Goal: Task Accomplishment & Management: Manage account settings

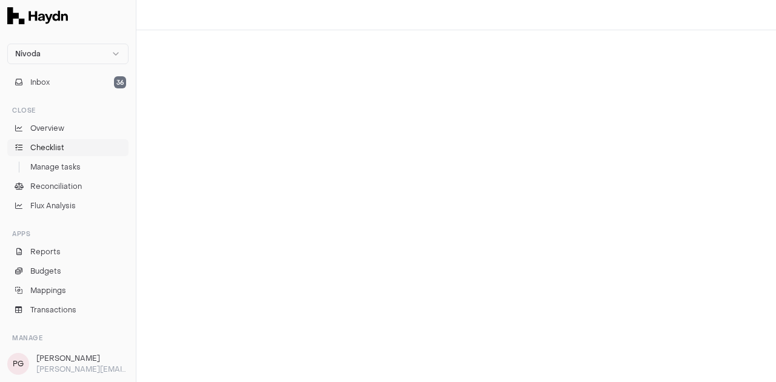
click at [78, 145] on link "Checklist" at bounding box center [67, 147] width 121 height 17
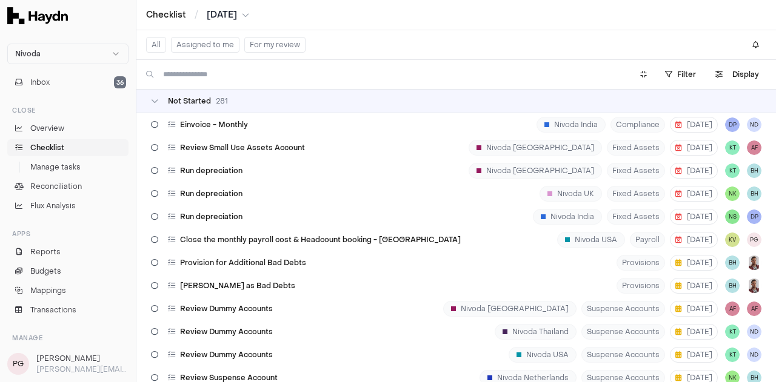
click at [255, 43] on button "For my review" at bounding box center [274, 45] width 61 height 16
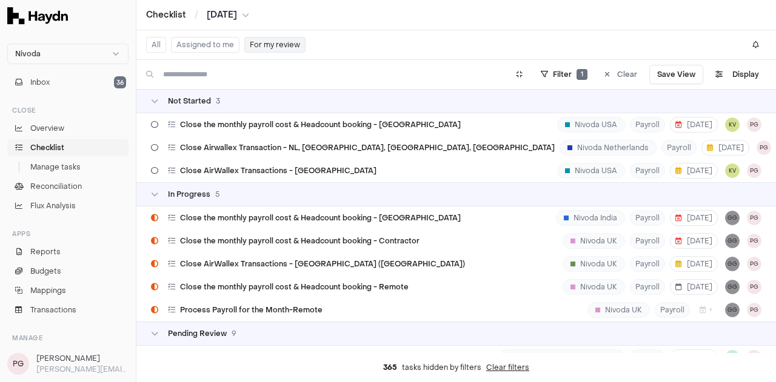
click at [210, 38] on button "Assigned to me" at bounding box center [205, 45] width 68 height 16
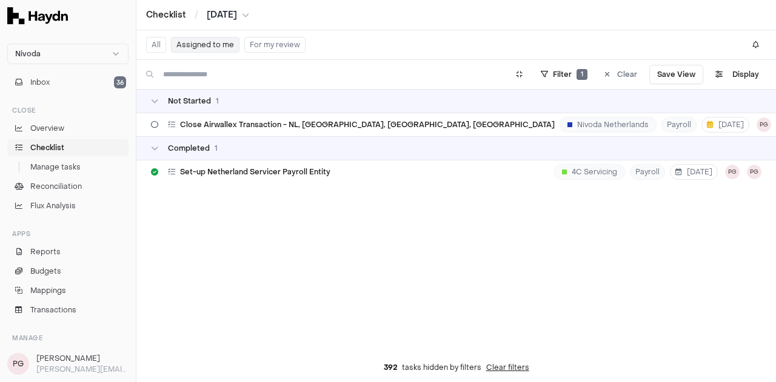
click at [247, 43] on button "For my review" at bounding box center [274, 45] width 61 height 16
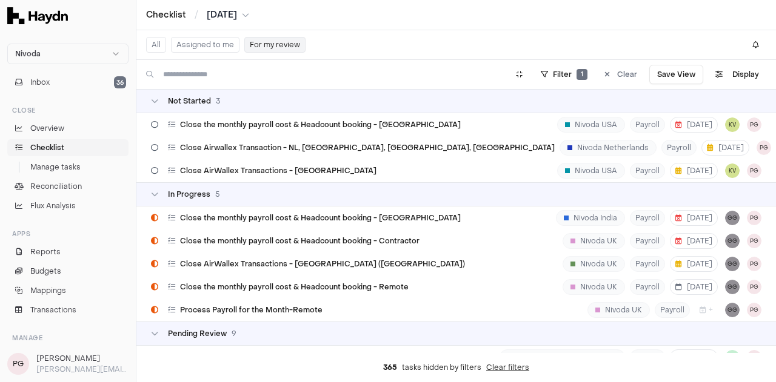
click at [162, 41] on button "All" at bounding box center [156, 45] width 20 height 16
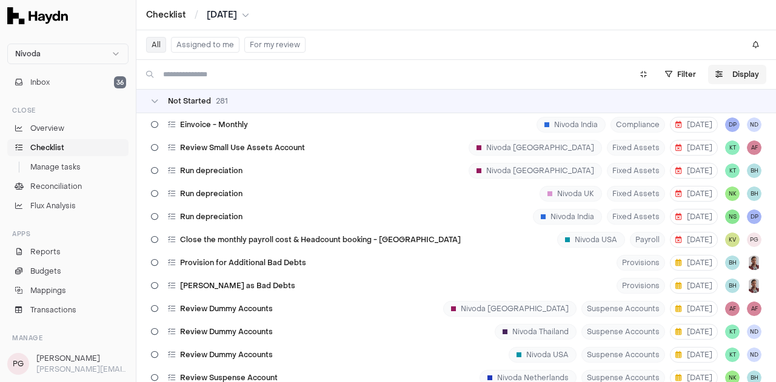
click at [741, 76] on button "Display" at bounding box center [737, 74] width 58 height 19
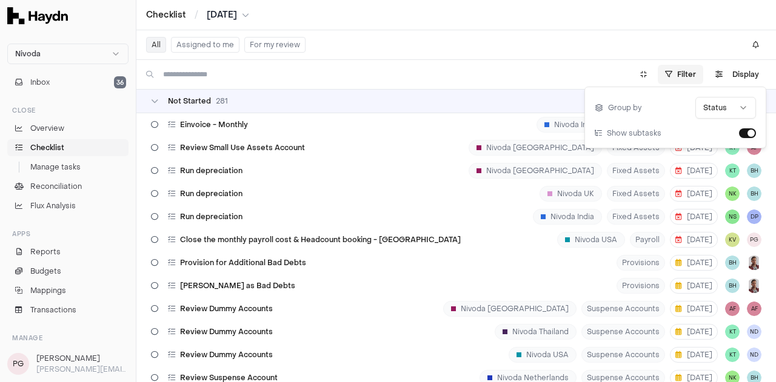
click at [696, 75] on html "Nivoda Inbox 36 Close Overview Checklist Manage tasks Reconciliation Flux Analy…" at bounding box center [388, 191] width 776 height 382
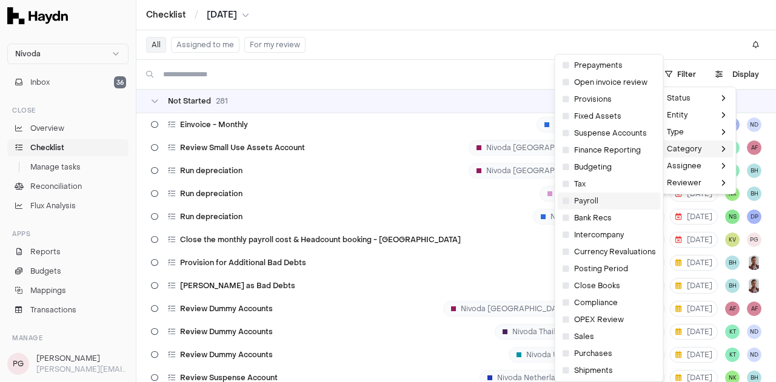
click at [572, 202] on span "Payroll" at bounding box center [581, 201] width 36 height 10
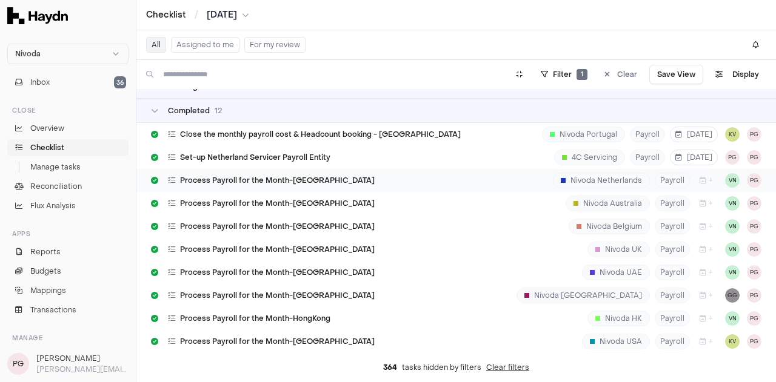
scroll to position [477, 0]
click at [423, 185] on div "Process Payroll for the Month-Netherlands Nivoda Netherlands Payroll + VN PG" at bounding box center [456, 181] width 640 height 23
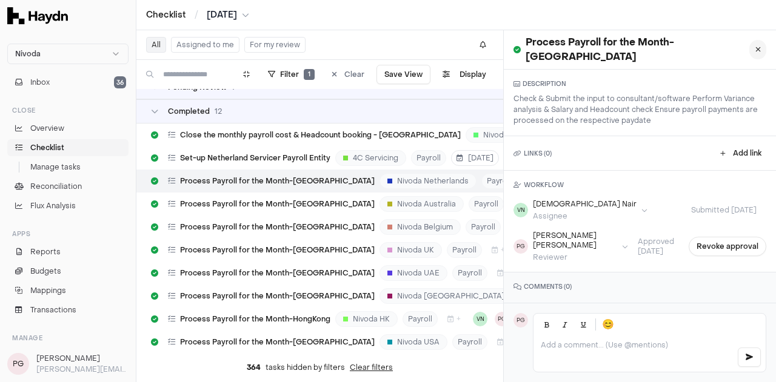
click at [755, 46] on icon at bounding box center [757, 49] width 5 height 7
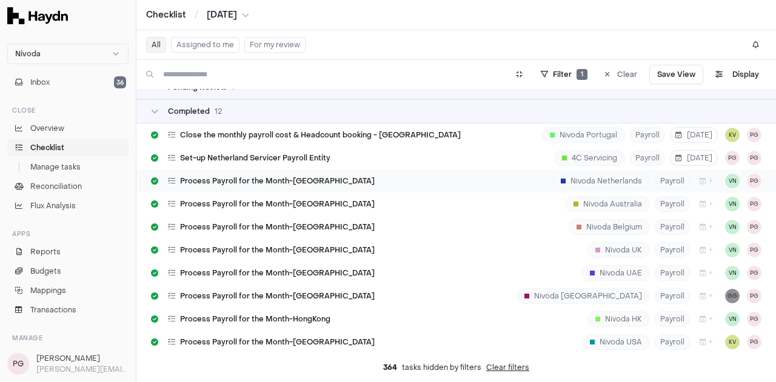
click at [175, 185] on div "Process Payroll for the Month-[GEOGRAPHIC_DATA]" at bounding box center [271, 181] width 207 height 10
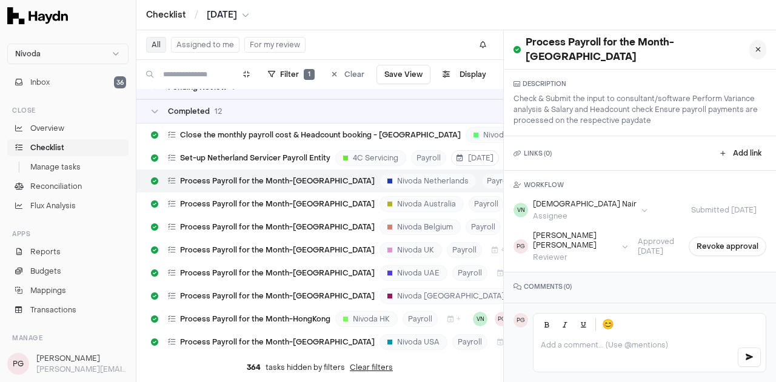
click at [749, 48] on button at bounding box center [757, 49] width 17 height 19
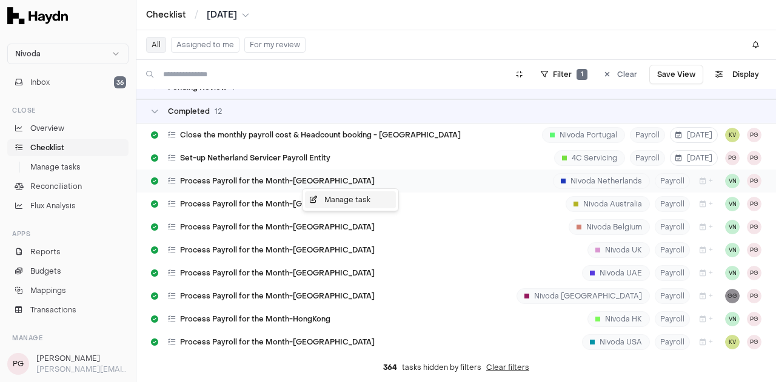
click at [317, 202] on icon at bounding box center [317, 199] width 15 height 7
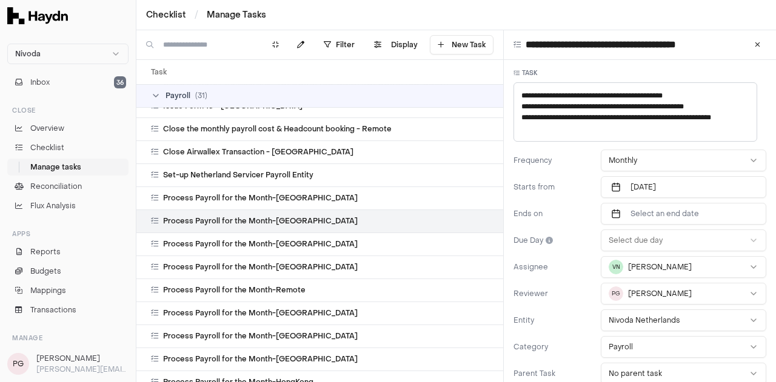
scroll to position [4, 0]
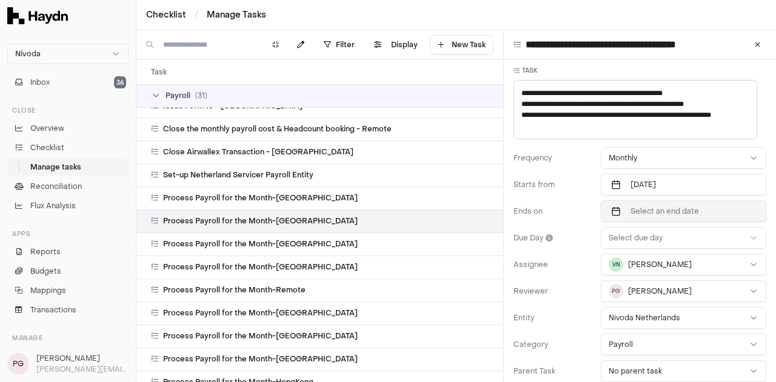
click at [638, 210] on span "Select an end date" at bounding box center [664, 212] width 68 height 10
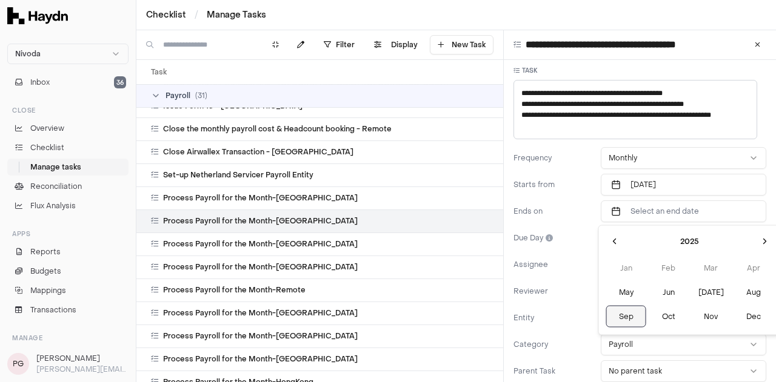
click at [624, 321] on button "Sep" at bounding box center [626, 317] width 40 height 22
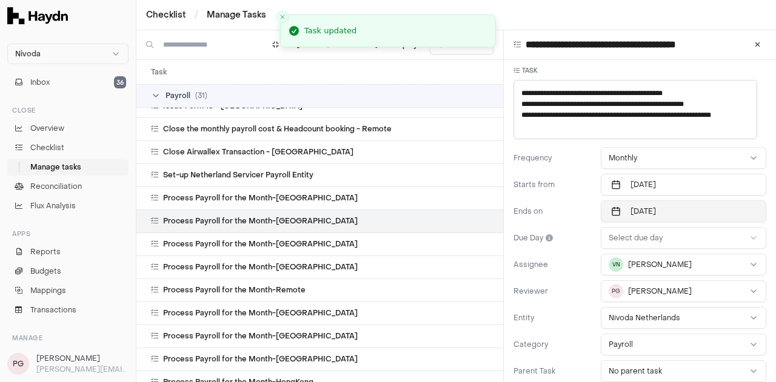
click at [667, 212] on button "Sep 2025" at bounding box center [683, 212] width 165 height 22
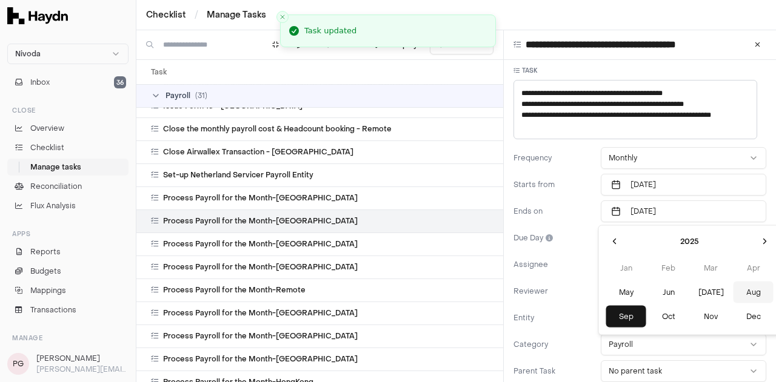
click at [733, 291] on button "Aug" at bounding box center [753, 293] width 40 height 22
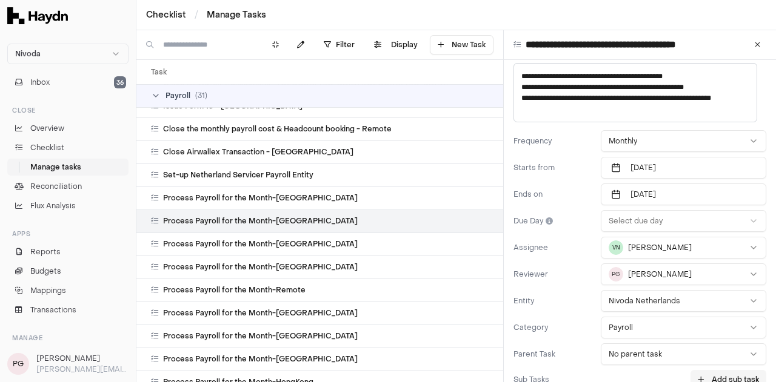
scroll to position [0, 0]
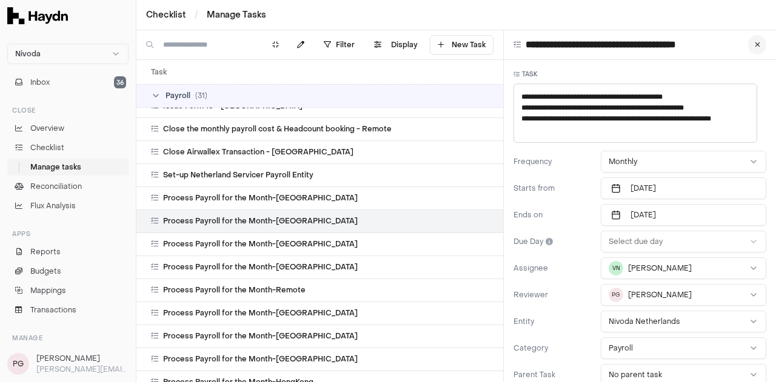
click at [753, 50] on button at bounding box center [757, 44] width 18 height 19
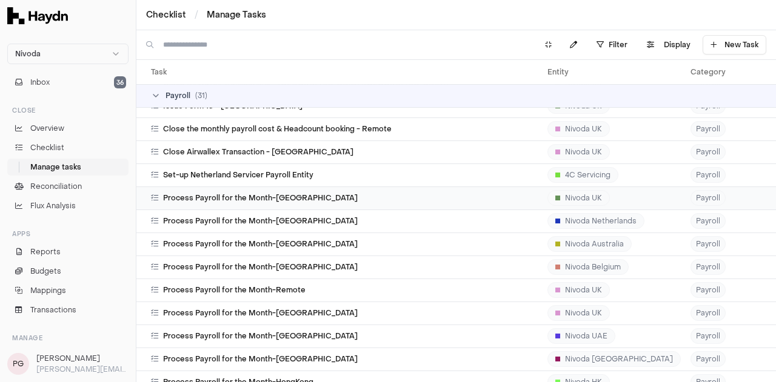
click at [315, 201] on div "Process Payroll for the Month-[GEOGRAPHIC_DATA]" at bounding box center [344, 198] width 387 height 10
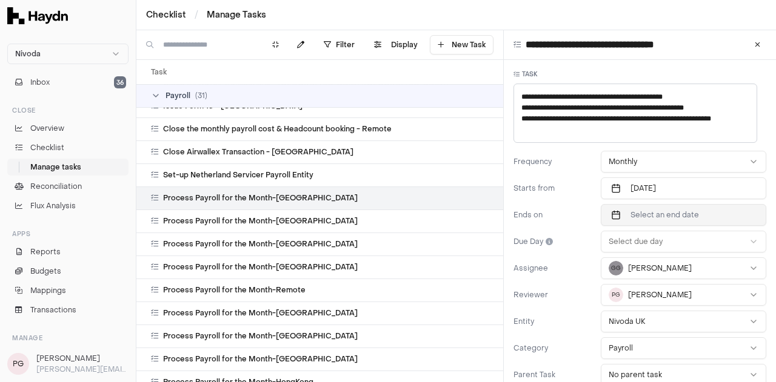
click at [636, 212] on span "Select an end date" at bounding box center [664, 215] width 68 height 10
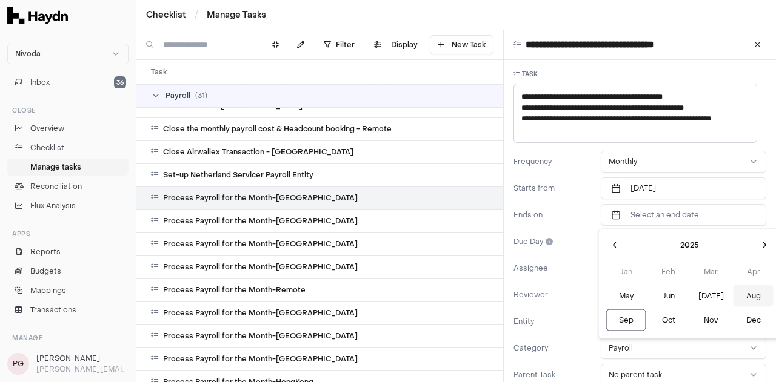
click at [733, 297] on button "Aug" at bounding box center [753, 297] width 40 height 22
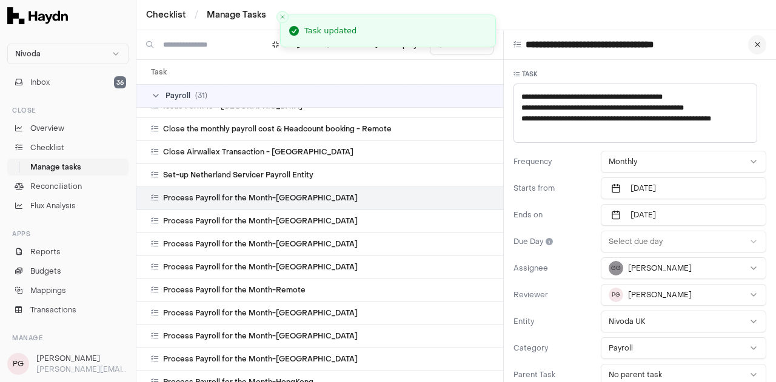
click at [748, 48] on button at bounding box center [757, 44] width 18 height 19
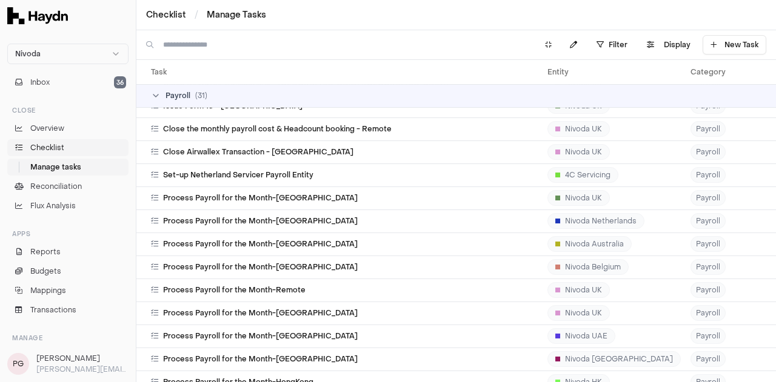
click at [75, 144] on link "Checklist" at bounding box center [67, 147] width 121 height 17
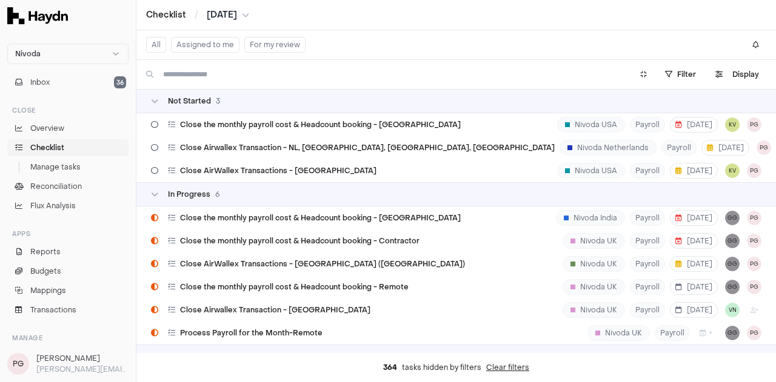
click at [249, 11] on button "[DATE]" at bounding box center [228, 15] width 42 height 12
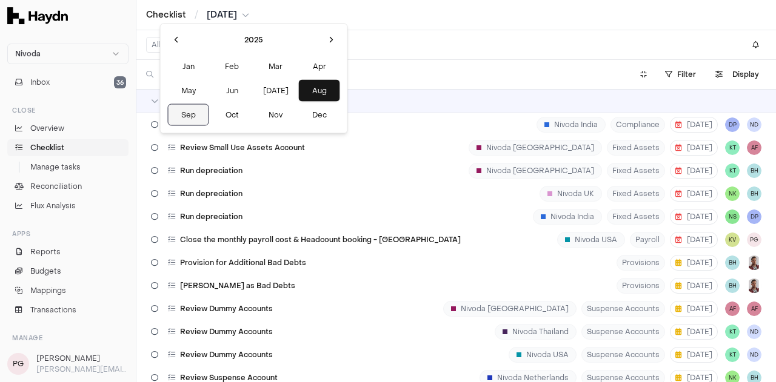
click at [187, 119] on button "Sep" at bounding box center [188, 115] width 41 height 22
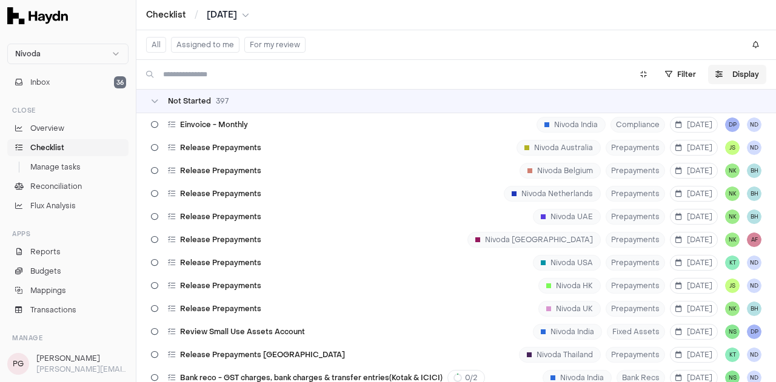
click at [730, 72] on button "Display" at bounding box center [737, 74] width 58 height 19
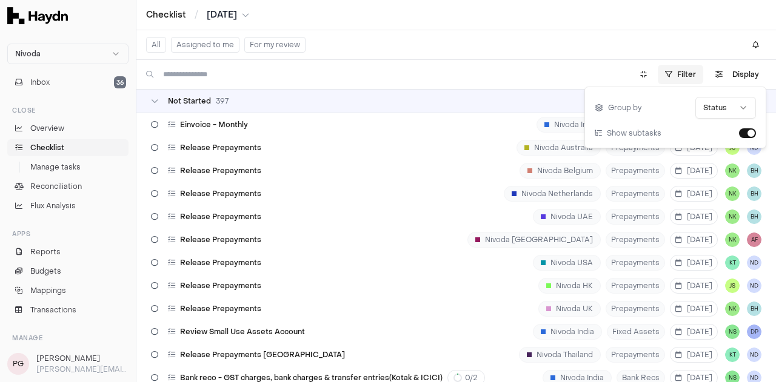
click at [679, 74] on html "Nivoda Inbox 36 Close Overview Checklist Manage tasks Reconciliation Flux Analy…" at bounding box center [388, 191] width 776 height 382
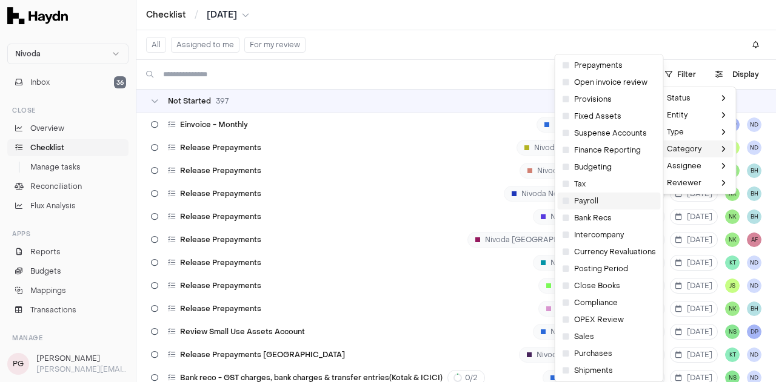
click at [595, 198] on span "Payroll" at bounding box center [581, 201] width 36 height 10
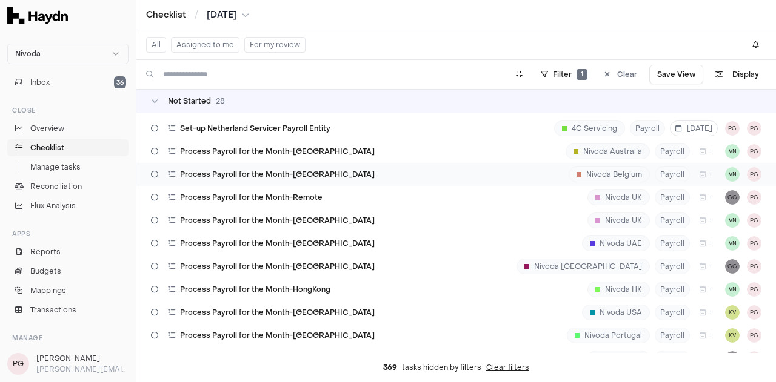
scroll to position [387, 0]
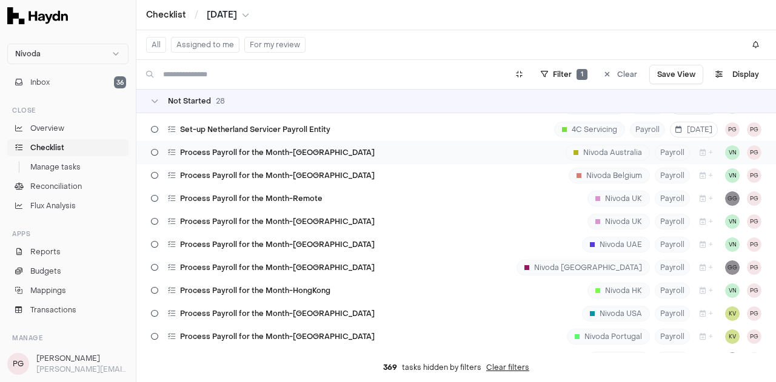
click at [299, 149] on span "Process Payroll for the Month-[GEOGRAPHIC_DATA]" at bounding box center [277, 153] width 195 height 10
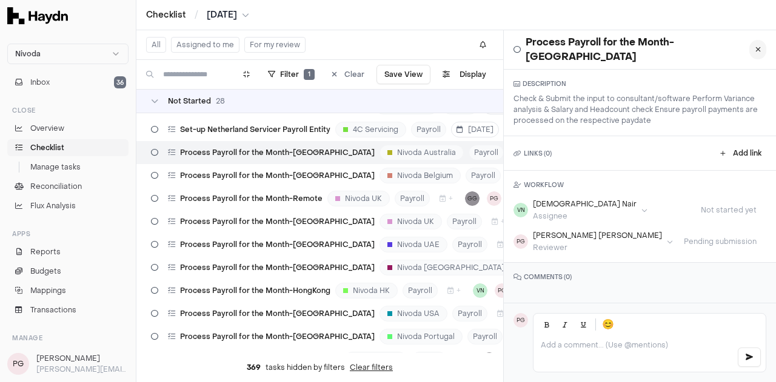
click at [749, 50] on button at bounding box center [757, 49] width 17 height 19
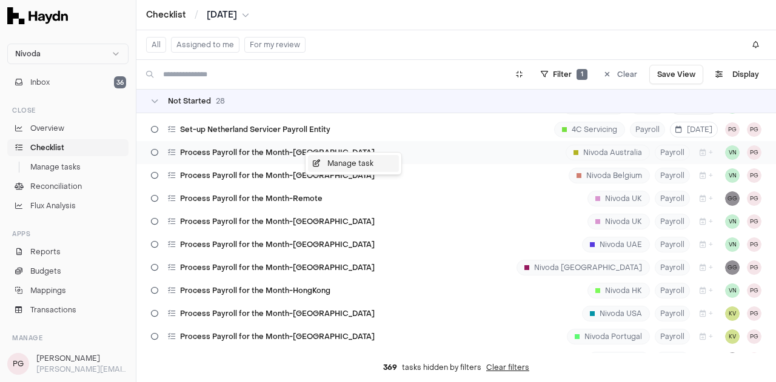
click at [313, 167] on icon at bounding box center [320, 163] width 15 height 7
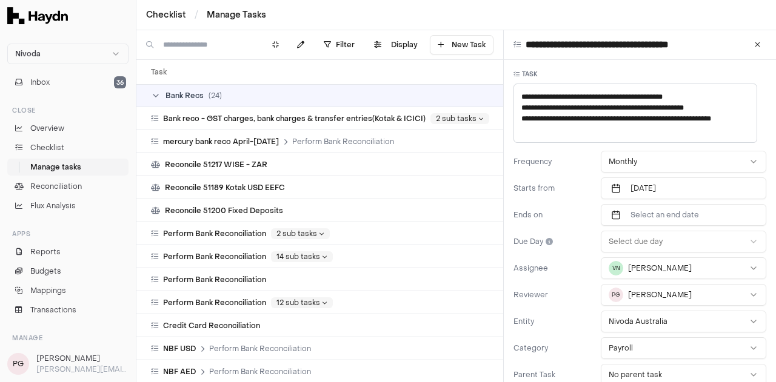
scroll to position [2544, 0]
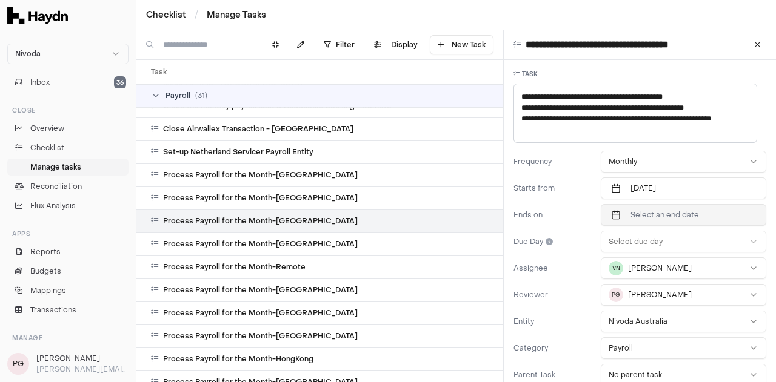
click at [660, 216] on span "Select an end date" at bounding box center [664, 215] width 68 height 10
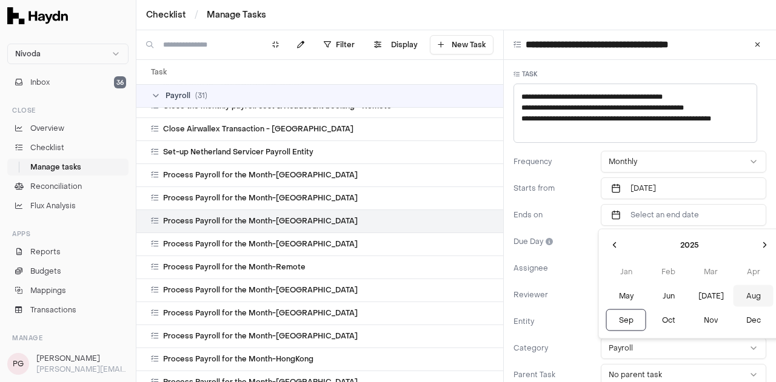
click at [733, 292] on button "Aug" at bounding box center [753, 297] width 40 height 22
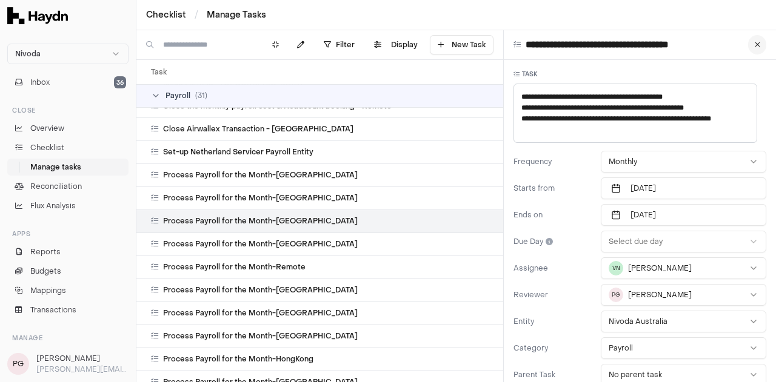
click at [751, 53] on button at bounding box center [757, 44] width 18 height 19
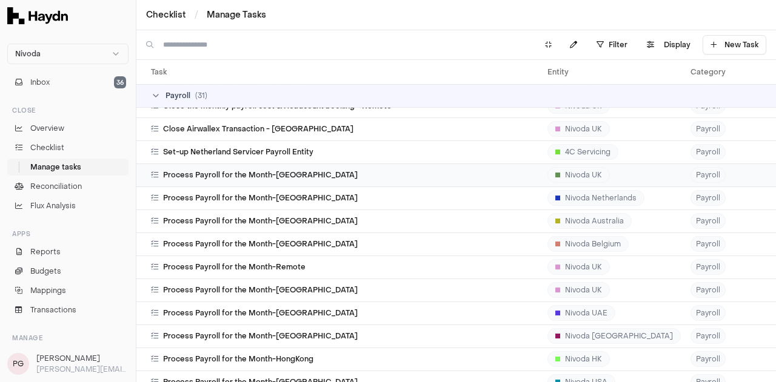
click at [315, 182] on td "Process Payroll for the Month-[GEOGRAPHIC_DATA]" at bounding box center [339, 175] width 406 height 23
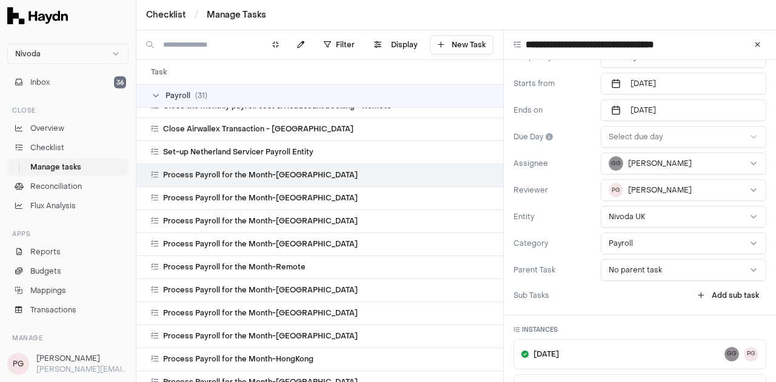
scroll to position [231, 0]
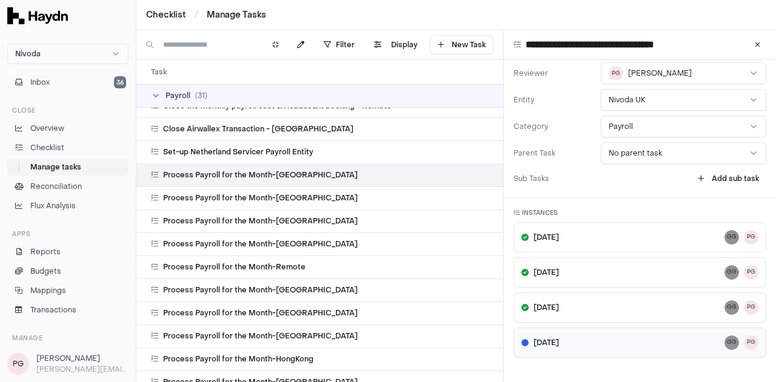
click at [632, 336] on div "Aug 25 GG PG" at bounding box center [639, 343] width 237 height 15
click at [755, 47] on icon at bounding box center [757, 44] width 5 height 7
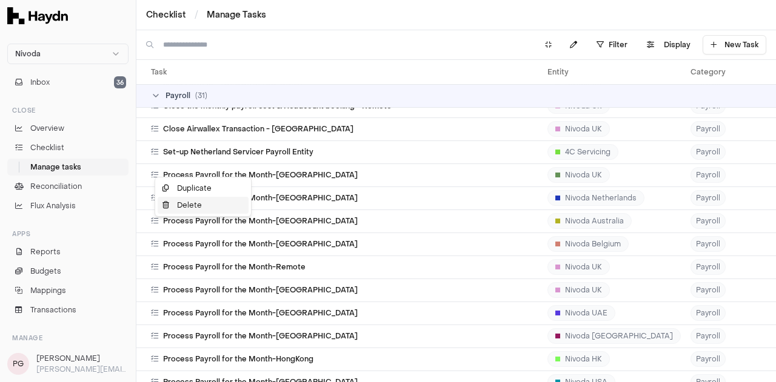
click at [172, 202] on icon at bounding box center [169, 205] width 15 height 7
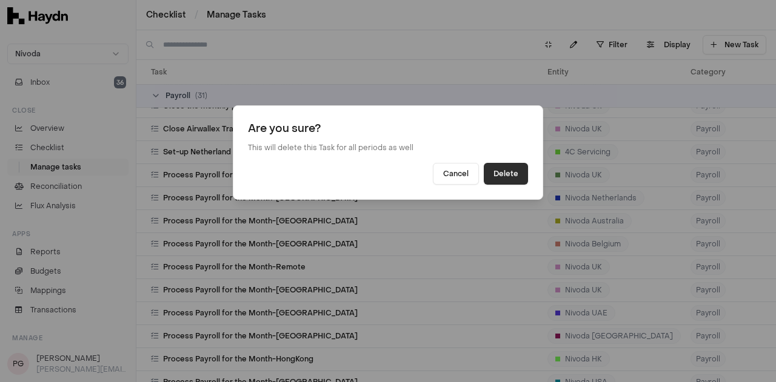
click at [519, 173] on button "Delete" at bounding box center [506, 174] width 44 height 22
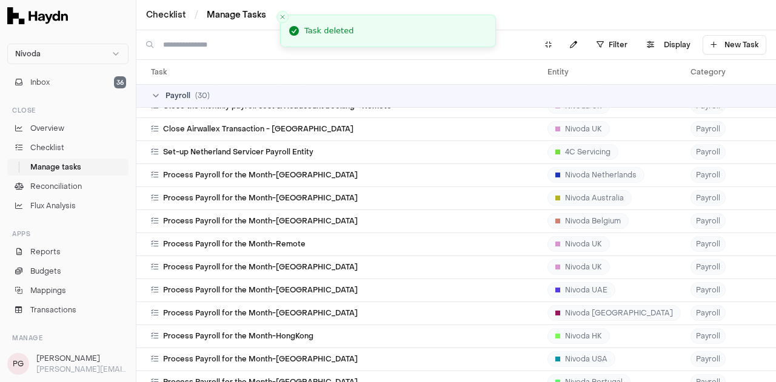
click at [232, 19] on link "Manage Tasks" at bounding box center [236, 15] width 59 height 12
click at [173, 13] on link "Checklist" at bounding box center [166, 15] width 40 height 12
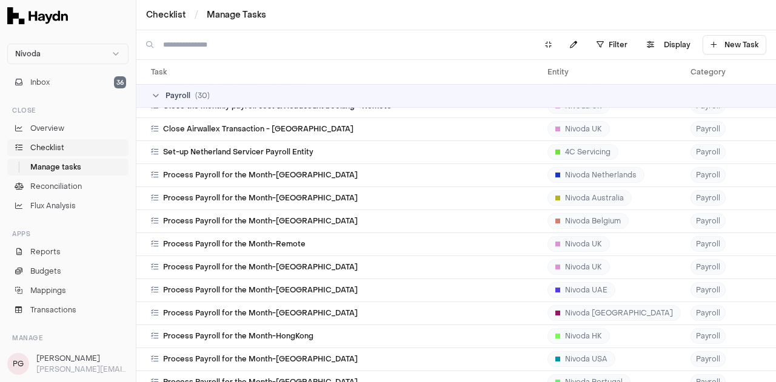
click at [56, 147] on span "Checklist" at bounding box center [47, 147] width 34 height 11
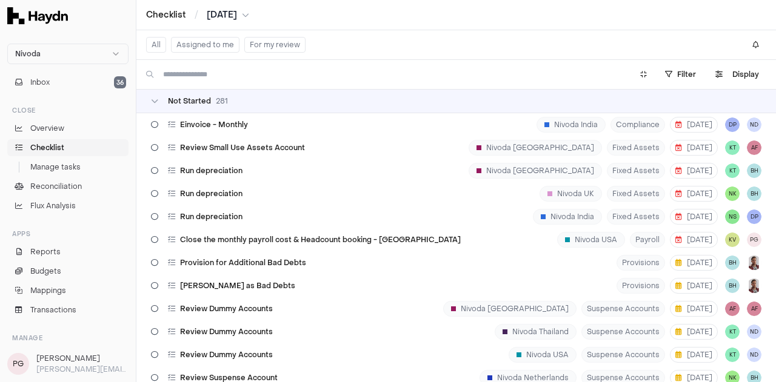
click at [249, 21] on button "[DATE]" at bounding box center [228, 15] width 42 height 12
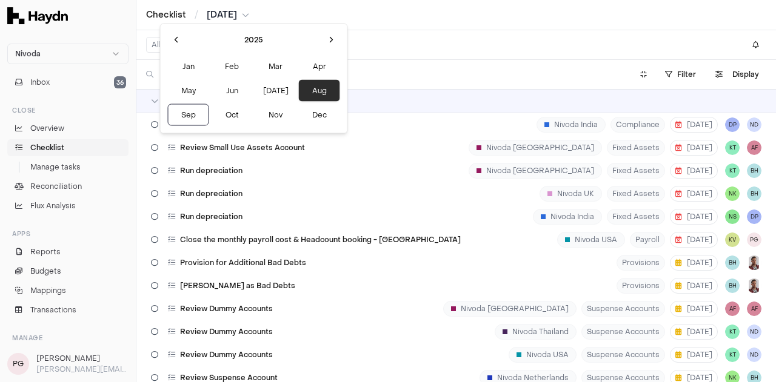
click at [299, 90] on button "Aug" at bounding box center [319, 91] width 41 height 22
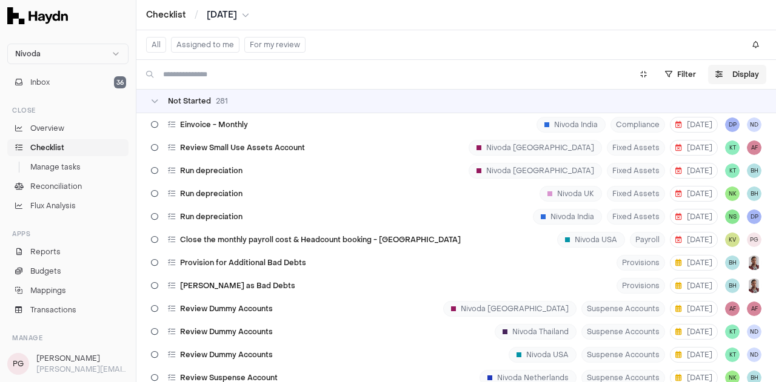
click at [730, 76] on button "Display" at bounding box center [737, 74] width 58 height 19
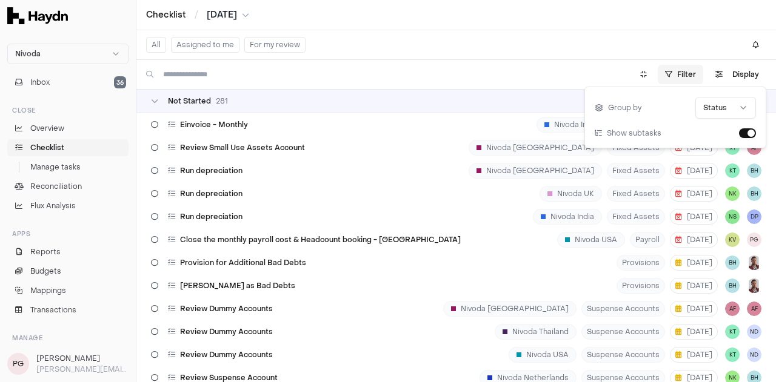
click at [689, 76] on html "Nivoda Inbox 36 Close Overview Checklist Manage tasks Reconciliation Flux Analy…" at bounding box center [388, 191] width 776 height 382
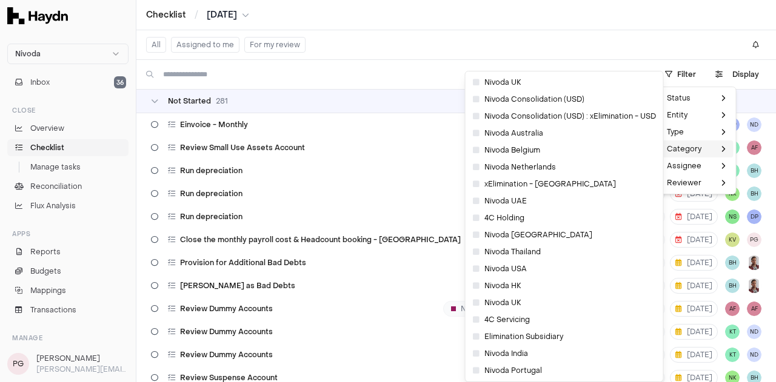
click at [692, 150] on span "Category" at bounding box center [684, 149] width 35 height 10
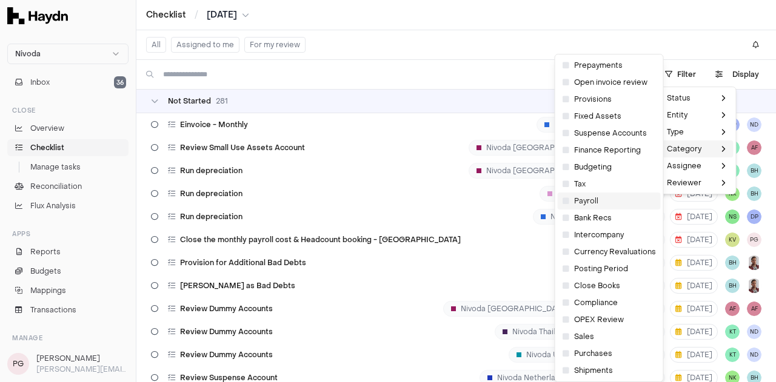
click at [598, 197] on div "Payroll" at bounding box center [609, 201] width 103 height 17
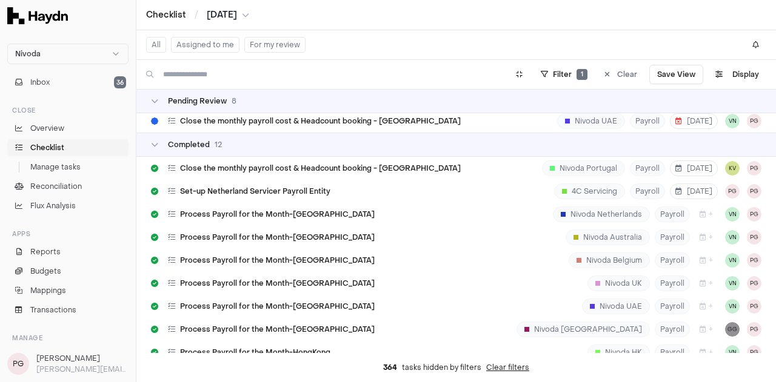
scroll to position [419, 0]
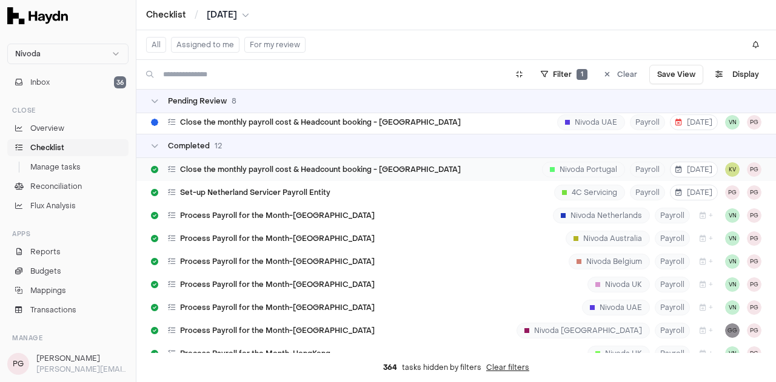
click at [552, 171] on div at bounding box center [552, 169] width 5 height 5
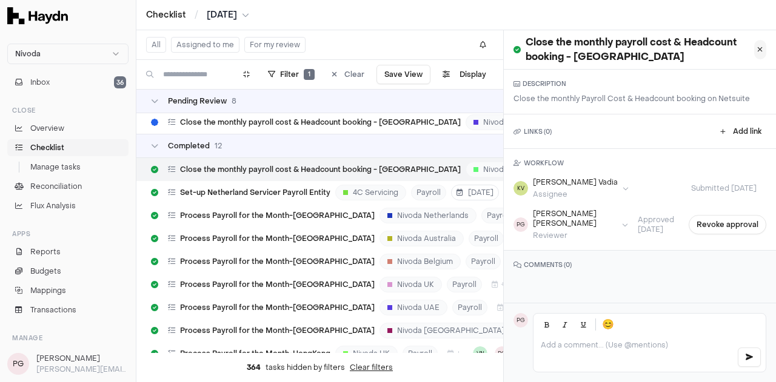
click at [754, 52] on button at bounding box center [760, 49] width 12 height 19
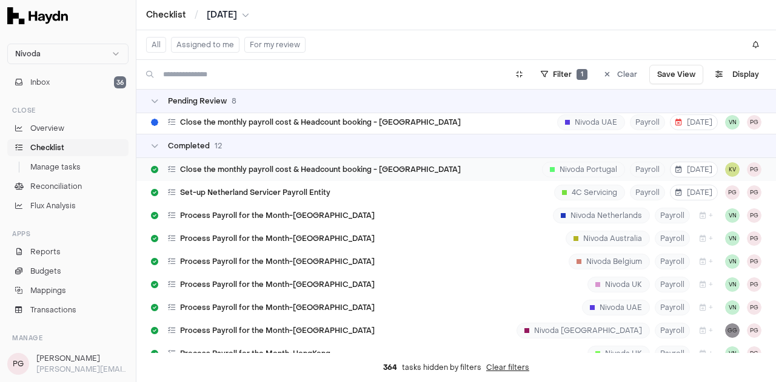
click at [170, 167] on icon at bounding box center [171, 169] width 7 height 7
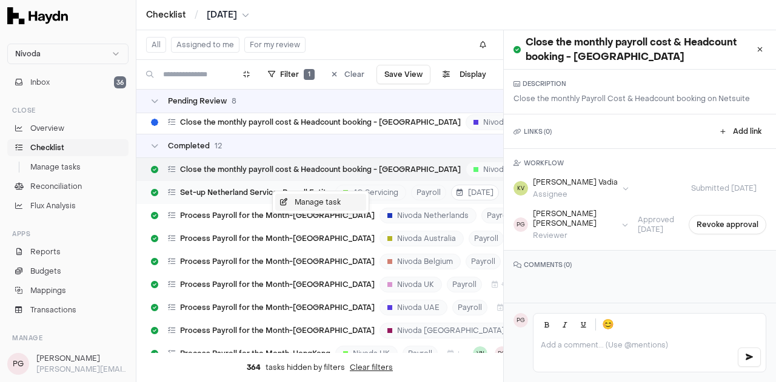
click at [289, 206] on div "Manage task" at bounding box center [320, 202] width 91 height 17
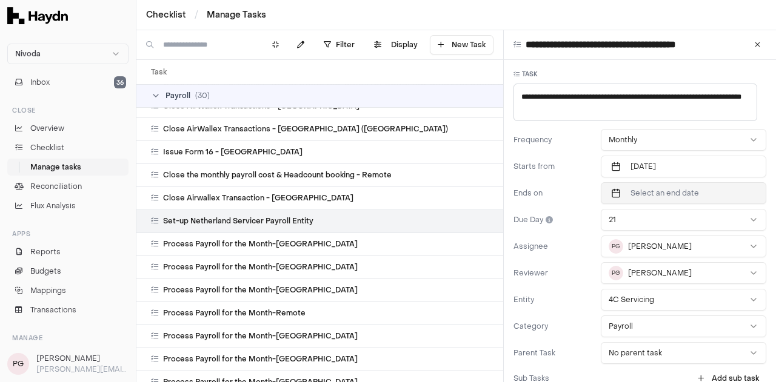
click at [689, 192] on span "Select an end date" at bounding box center [664, 194] width 68 height 10
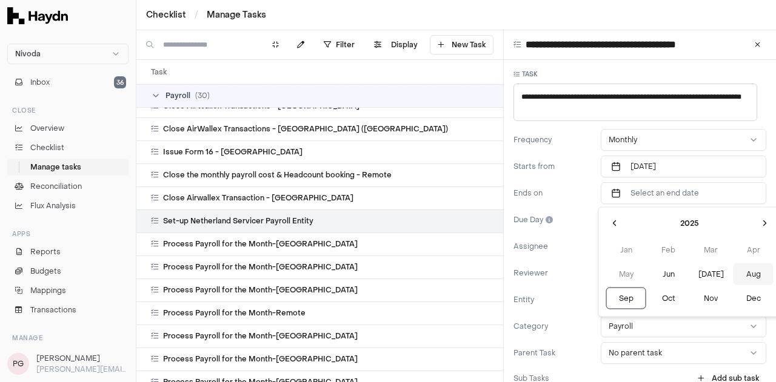
click at [733, 275] on button "Aug" at bounding box center [753, 275] width 40 height 22
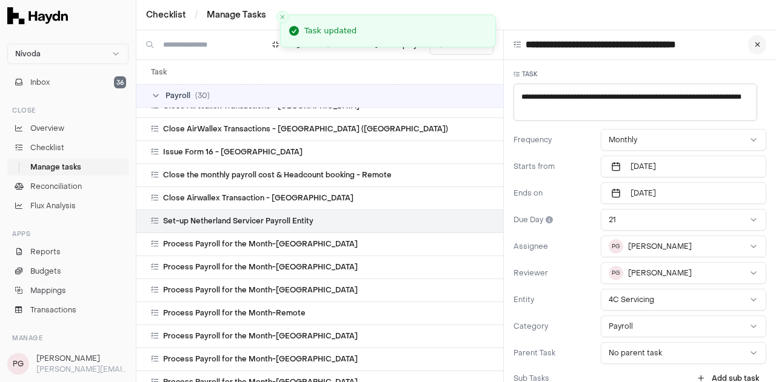
click at [755, 43] on icon at bounding box center [757, 44] width 5 height 7
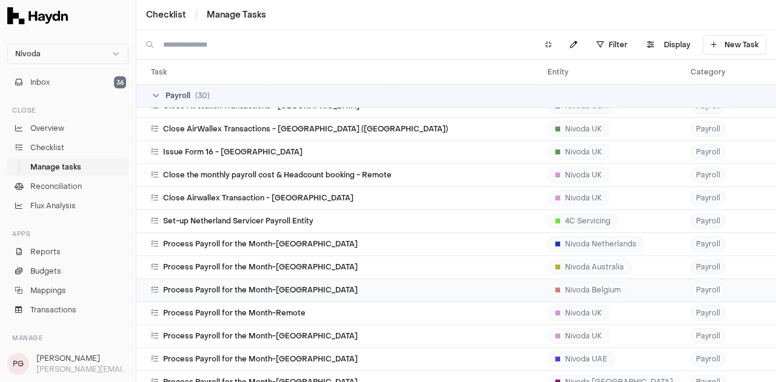
click at [277, 289] on span "Process Payroll for the Month-[GEOGRAPHIC_DATA]" at bounding box center [260, 291] width 195 height 10
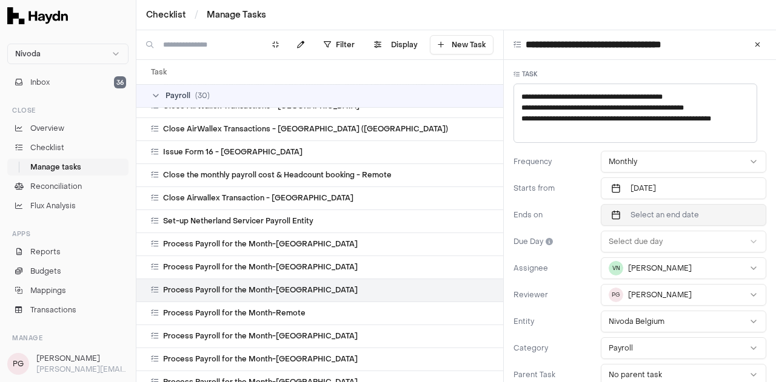
click at [655, 213] on span "Select an end date" at bounding box center [664, 215] width 68 height 10
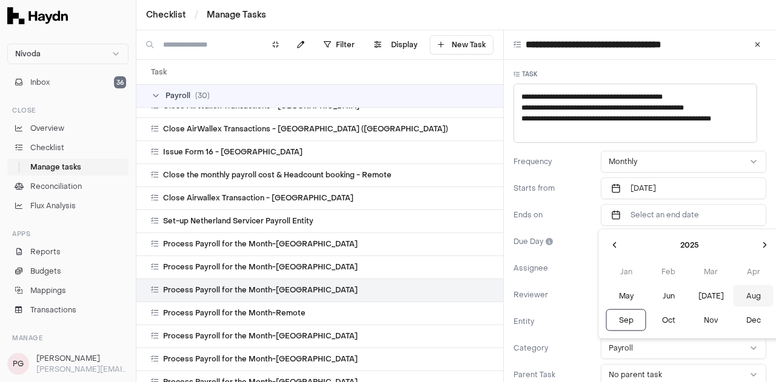
click at [733, 300] on button "Aug" at bounding box center [753, 297] width 40 height 22
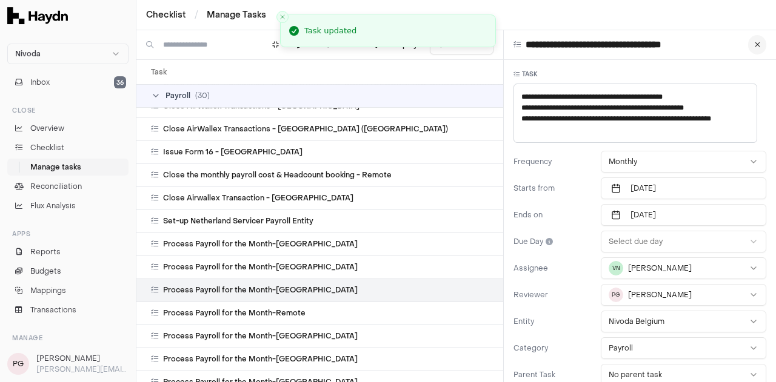
click at [755, 45] on icon at bounding box center [757, 44] width 5 height 7
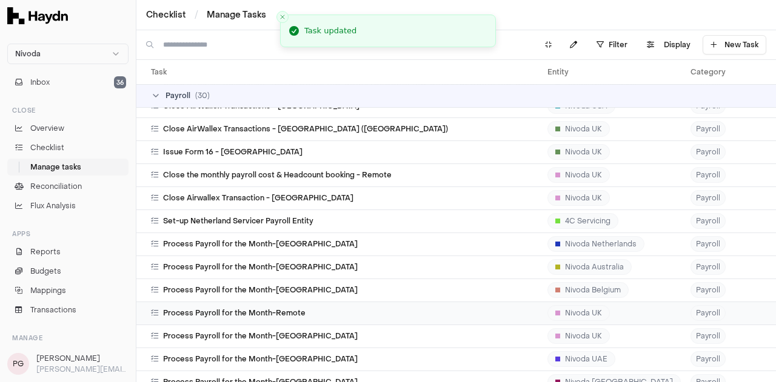
click at [375, 307] on td "Process Payroll for the Month-Remote" at bounding box center [339, 313] width 406 height 23
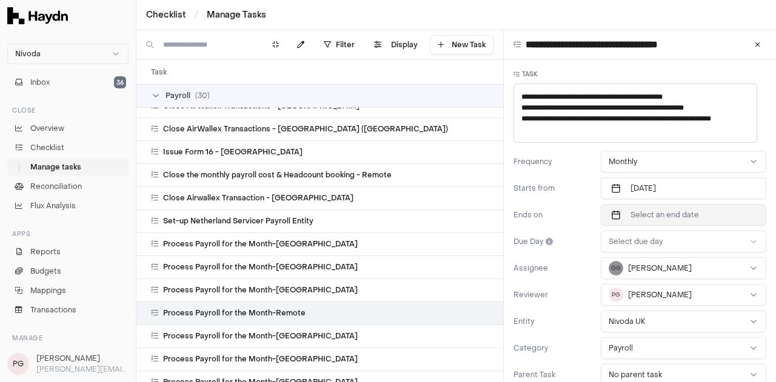
click at [684, 213] on span "Select an end date" at bounding box center [664, 215] width 68 height 10
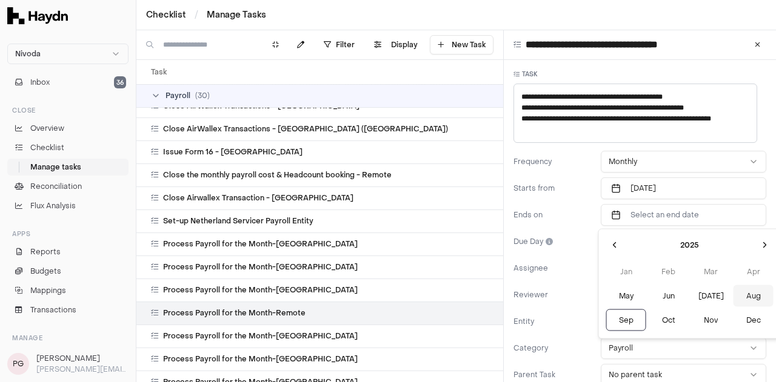
click at [733, 301] on button "Aug" at bounding box center [753, 297] width 40 height 22
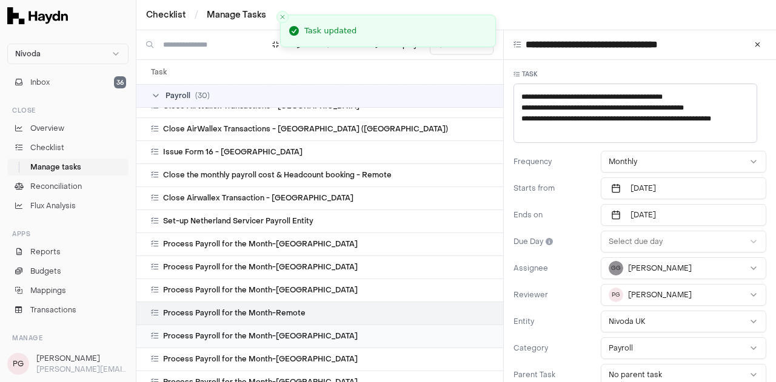
click at [320, 328] on td "Process Payroll for the Month-[GEOGRAPHIC_DATA]" at bounding box center [339, 336] width 406 height 23
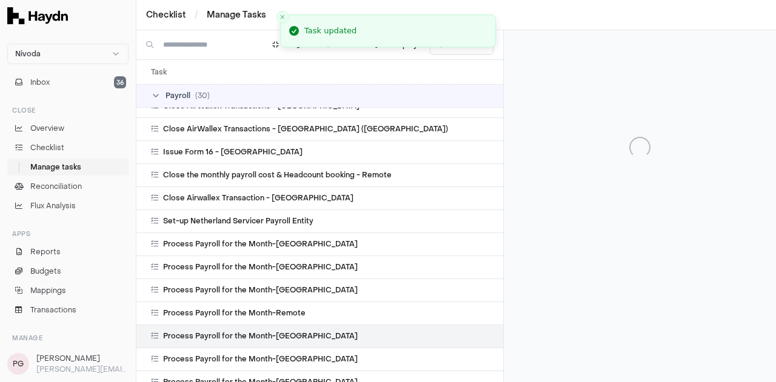
click at [320, 328] on td "Process Payroll for the Month-[GEOGRAPHIC_DATA]" at bounding box center [339, 336] width 406 height 23
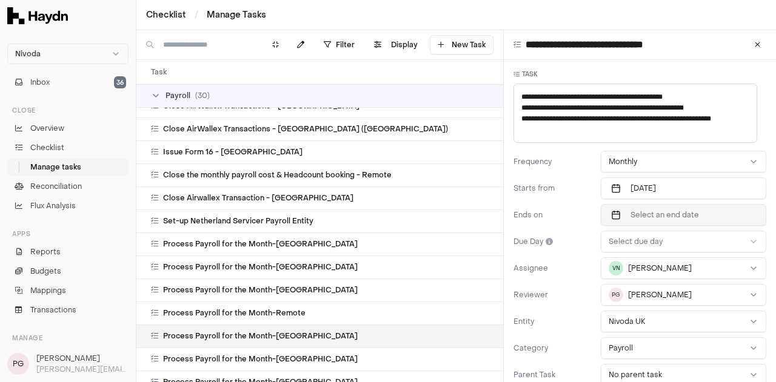
click at [695, 216] on button "Select an end date" at bounding box center [683, 215] width 165 height 22
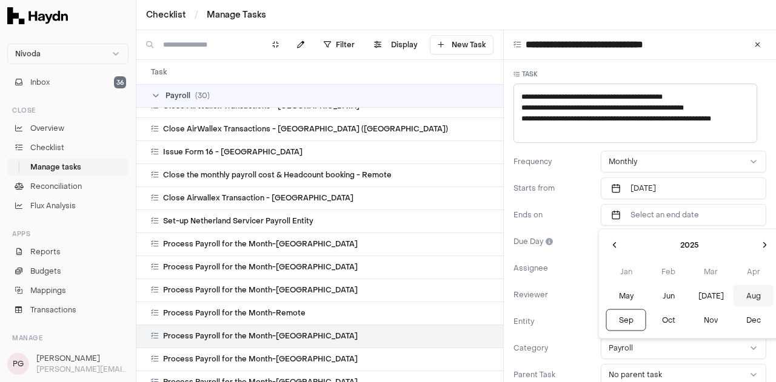
click at [733, 301] on button "Aug" at bounding box center [753, 297] width 40 height 22
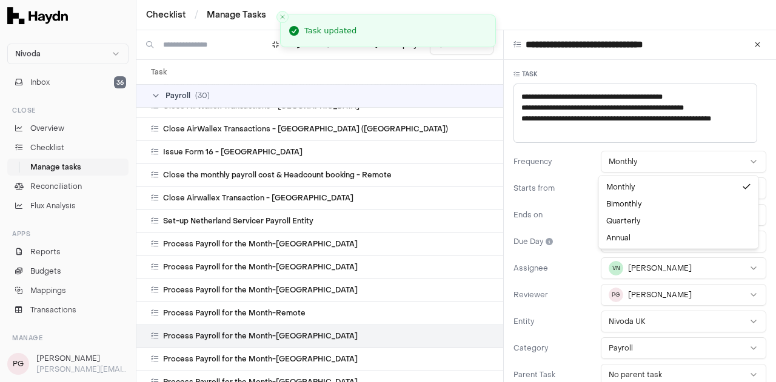
click at [661, 161] on html "Nivoda Inbox 36 Close Overview Checklist Manage tasks Reconciliation Flux Analy…" at bounding box center [388, 191] width 776 height 382
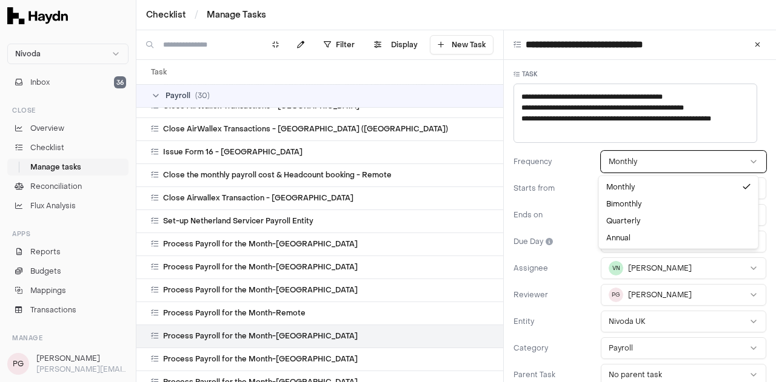
click at [752, 41] on html "Nivoda Inbox 36 Close Overview Checklist Manage tasks Reconciliation Flux Analy…" at bounding box center [388, 191] width 776 height 382
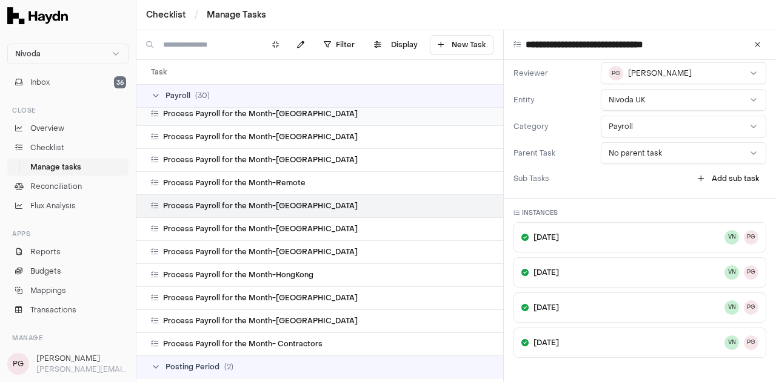
scroll to position [2622, 0]
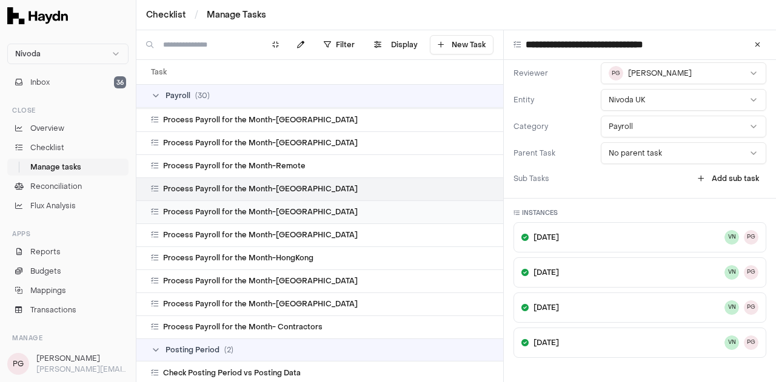
click at [324, 203] on td "Process Payroll for the Month-[GEOGRAPHIC_DATA]" at bounding box center [339, 212] width 406 height 23
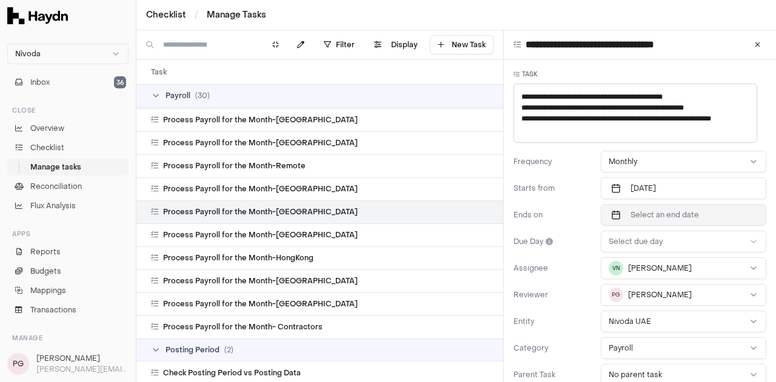
click at [674, 221] on button "Select an end date" at bounding box center [683, 215] width 165 height 22
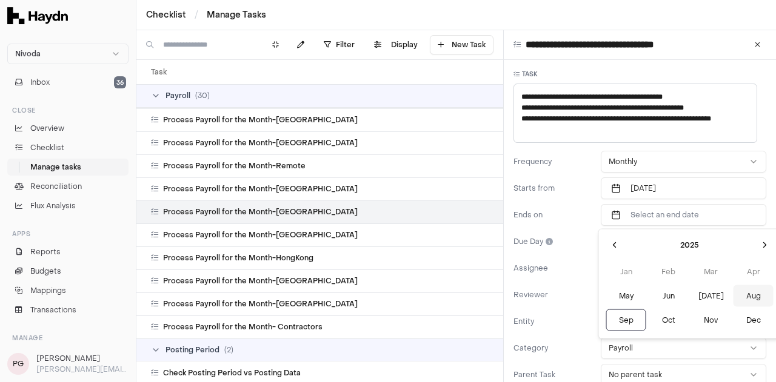
click at [733, 298] on button "Aug" at bounding box center [753, 297] width 40 height 22
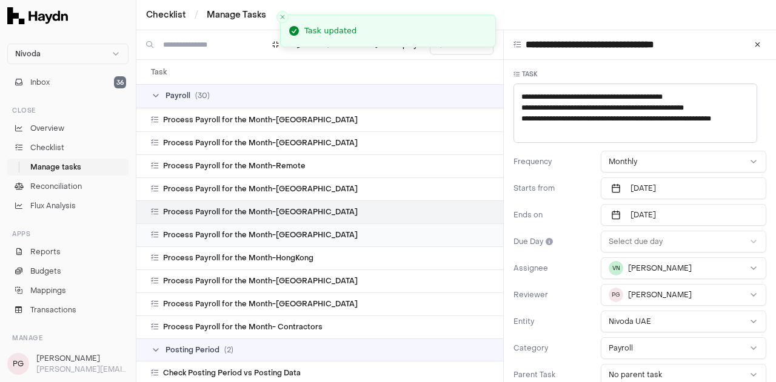
click at [293, 236] on span "Process Payroll for the Month-[GEOGRAPHIC_DATA]" at bounding box center [260, 235] width 195 height 10
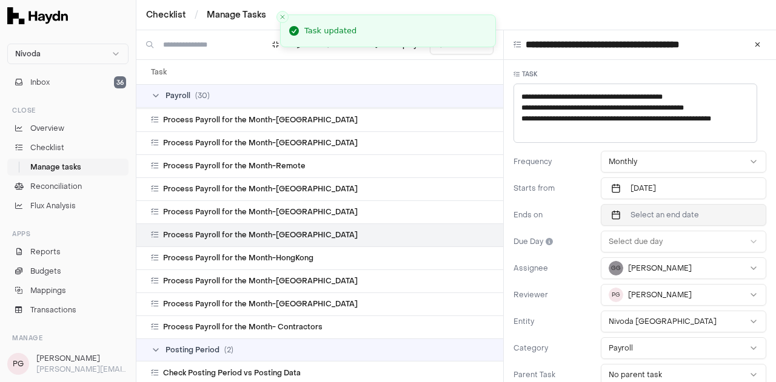
click at [644, 224] on button "Select an end date" at bounding box center [683, 215] width 165 height 22
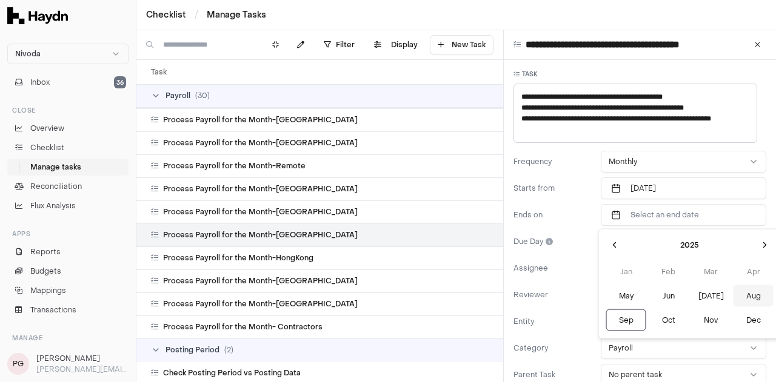
click at [733, 299] on button "Aug" at bounding box center [753, 297] width 40 height 22
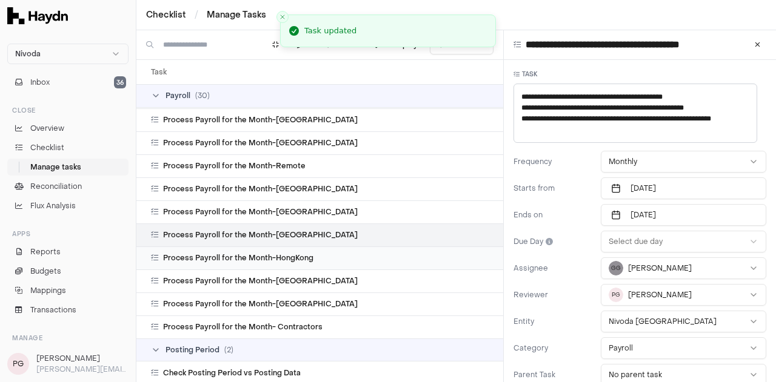
click at [296, 267] on td "Process Payroll for the Month-HongKong" at bounding box center [339, 258] width 406 height 23
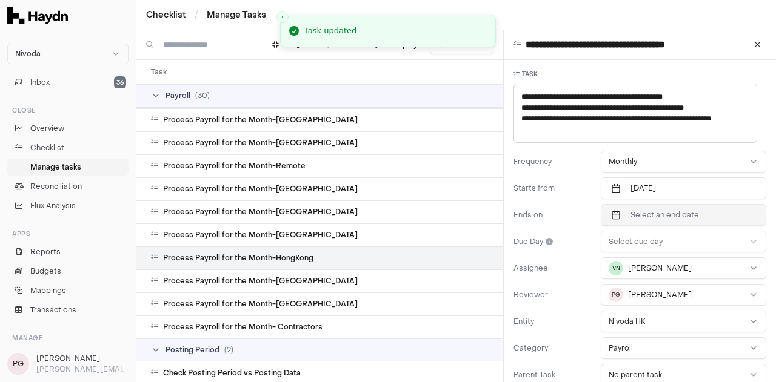
click at [669, 222] on button "Select an end date" at bounding box center [683, 215] width 165 height 22
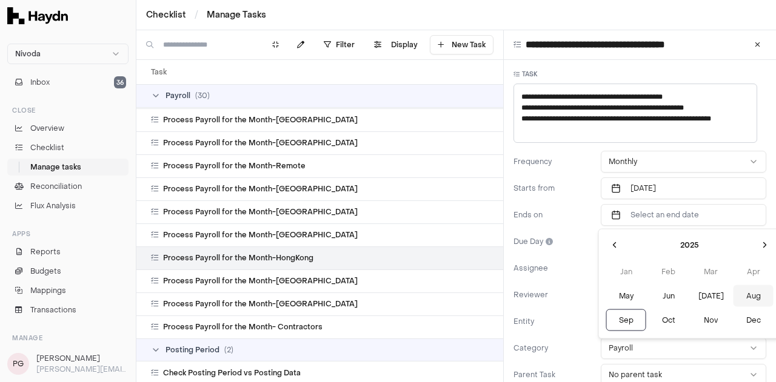
click at [733, 296] on button "Aug" at bounding box center [753, 297] width 40 height 22
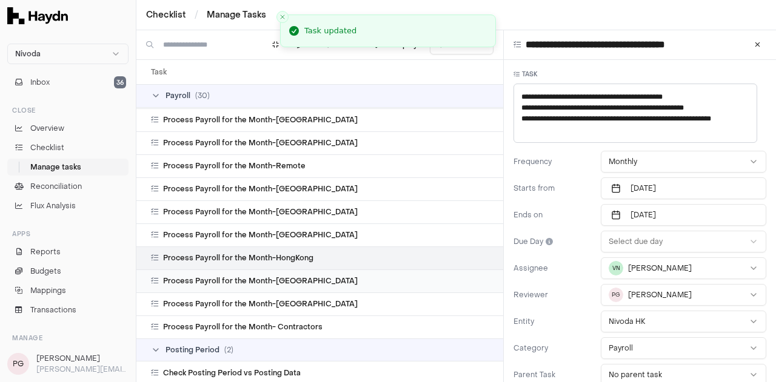
click at [305, 276] on div "Process Payroll for the Month-[GEOGRAPHIC_DATA]" at bounding box center [344, 281] width 387 height 10
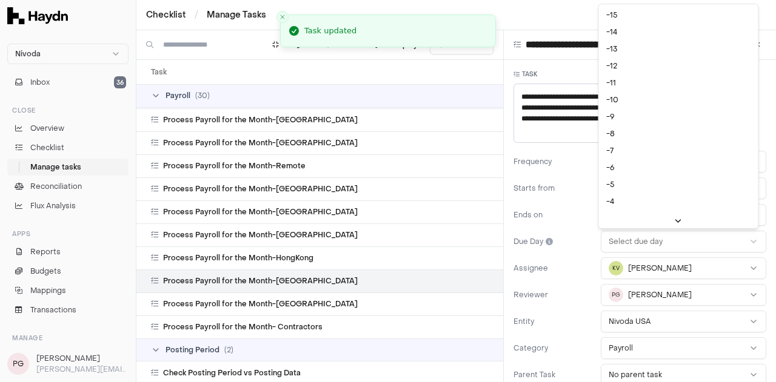
click at [679, 241] on html "Nivoda Inbox 36 Close Overview Checklist Manage tasks Reconciliation Flux Analy…" at bounding box center [388, 191] width 776 height 382
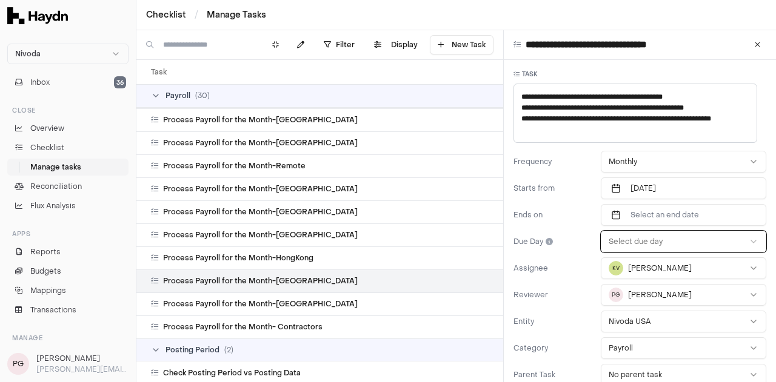
click at [558, 222] on html "Nivoda Inbox 36 Close Overview Checklist Manage tasks Reconciliation Flux Analy…" at bounding box center [388, 191] width 776 height 382
click at [624, 212] on button "Select an end date" at bounding box center [683, 215] width 165 height 22
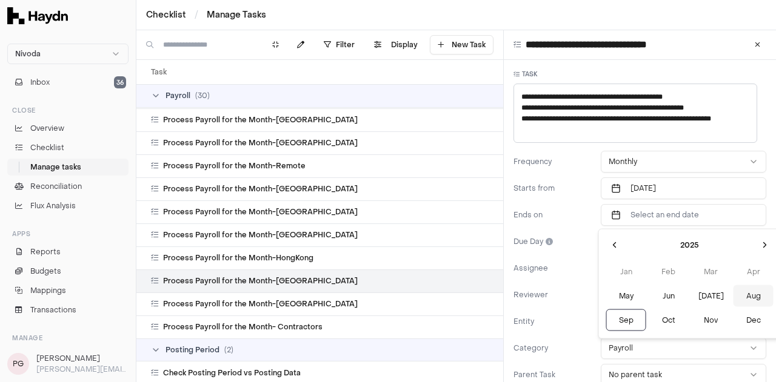
click at [733, 292] on button "Aug" at bounding box center [753, 297] width 40 height 22
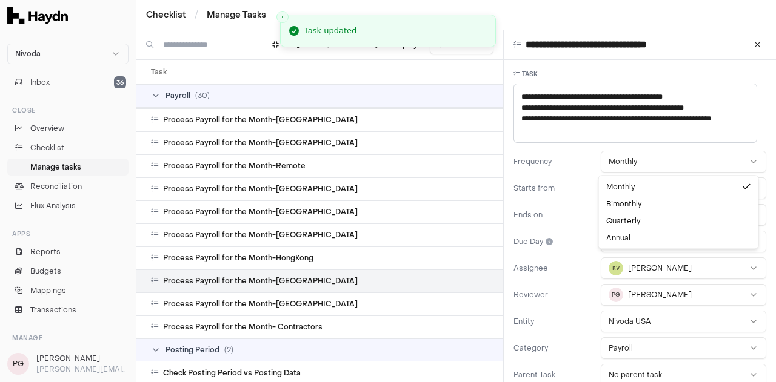
click at [695, 166] on html "Nivoda Inbox 36 Close Overview Checklist Manage tasks Reconciliation Flux Analy…" at bounding box center [388, 191] width 776 height 382
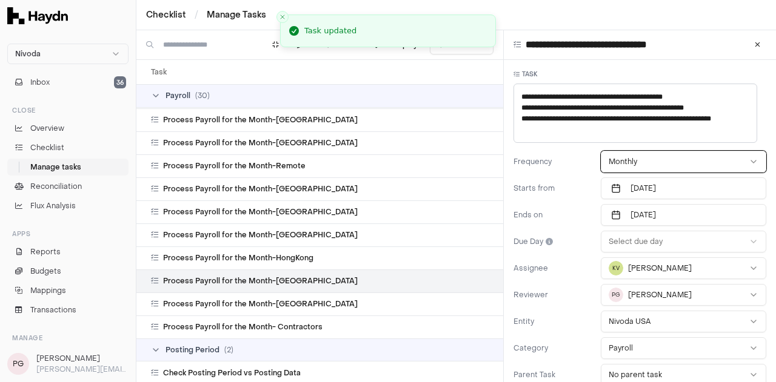
click at [304, 306] on html "Nivoda Inbox 36 Close Overview Checklist Manage tasks Reconciliation Flux Analy…" at bounding box center [388, 191] width 776 height 382
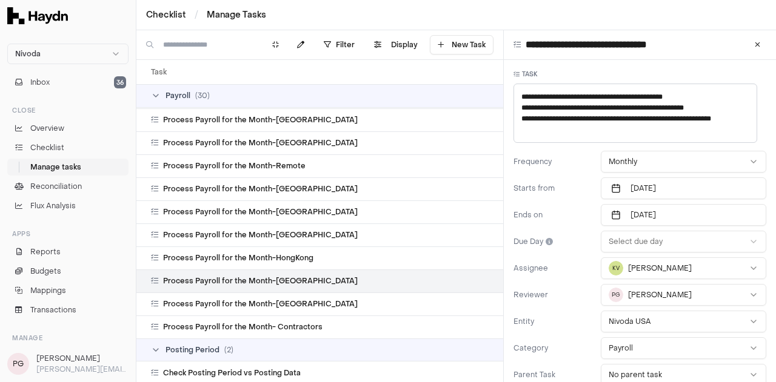
click at [304, 306] on div "Process Payroll for the Month-[GEOGRAPHIC_DATA]" at bounding box center [344, 304] width 387 height 10
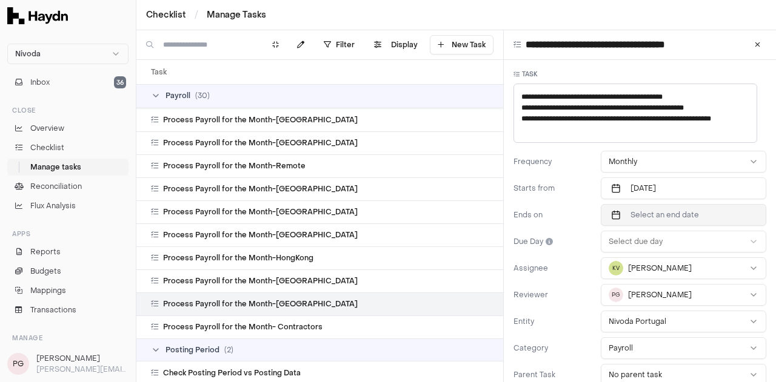
click at [658, 212] on span "Select an end date" at bounding box center [664, 215] width 68 height 10
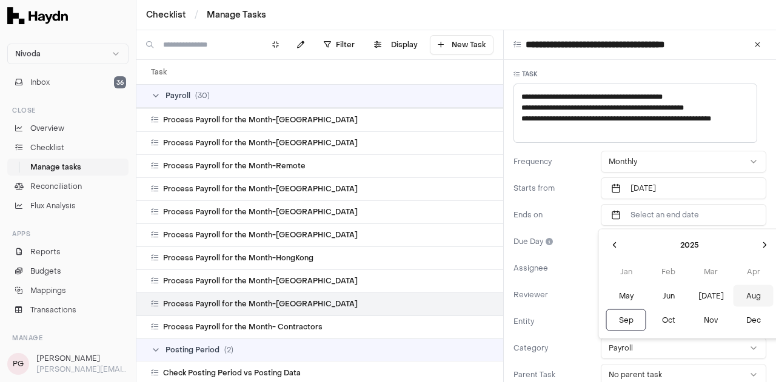
click at [733, 298] on button "Aug" at bounding box center [753, 297] width 40 height 22
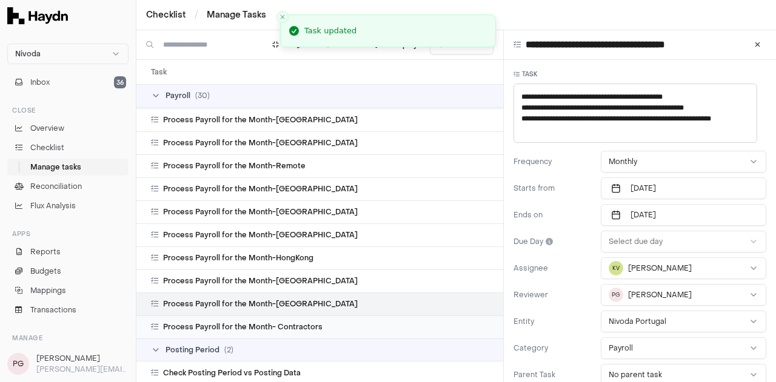
click at [278, 327] on span "Process Payroll for the Month- Contractors" at bounding box center [242, 327] width 159 height 10
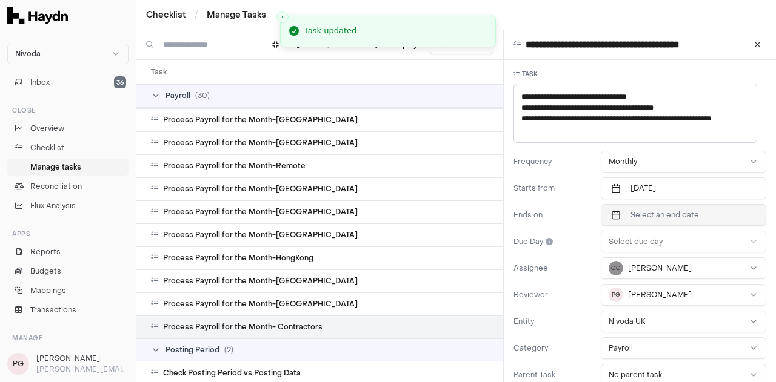
click at [684, 207] on button "Select an end date" at bounding box center [683, 215] width 165 height 22
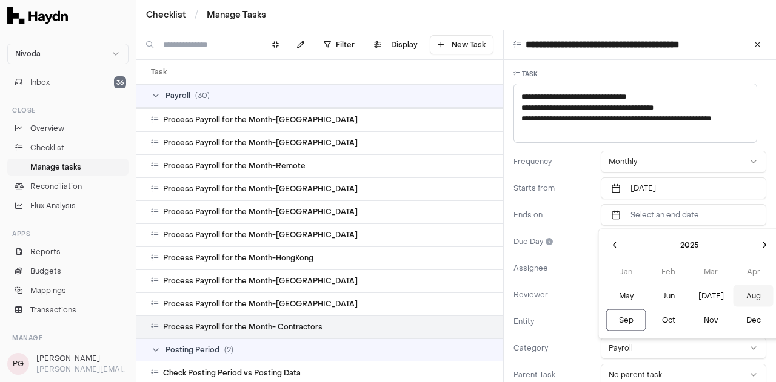
click at [733, 298] on button "Aug" at bounding box center [753, 297] width 40 height 22
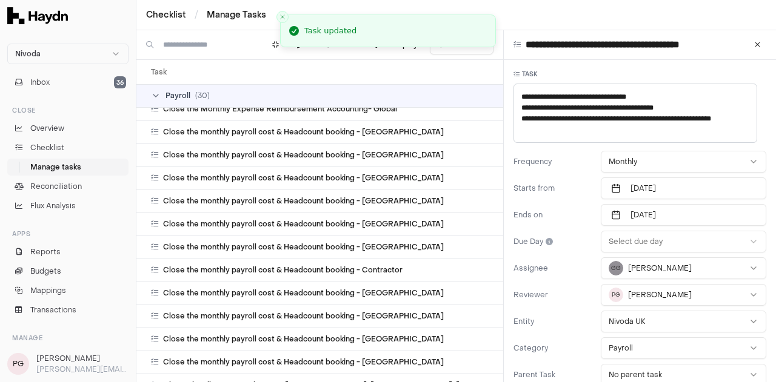
scroll to position [2125, 0]
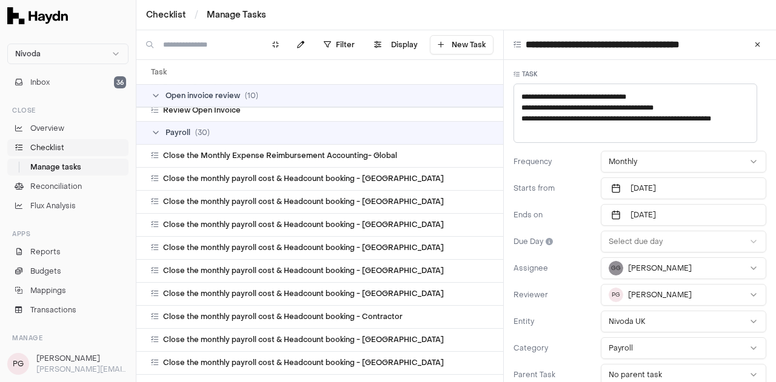
type textarea "*"
click at [43, 146] on span "Checklist" at bounding box center [47, 147] width 34 height 11
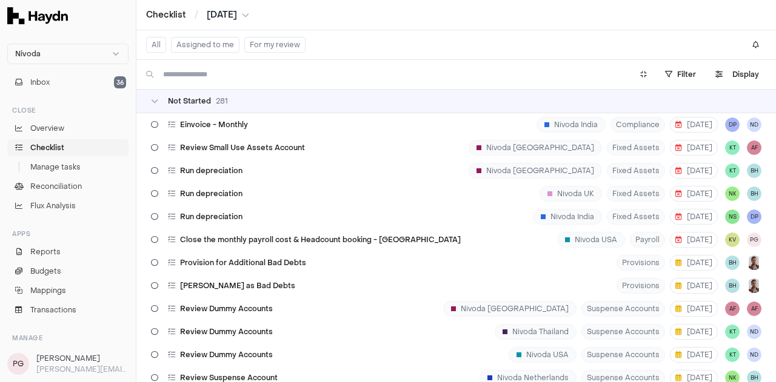
click at [230, 18] on span "[DATE]" at bounding box center [222, 15] width 30 height 12
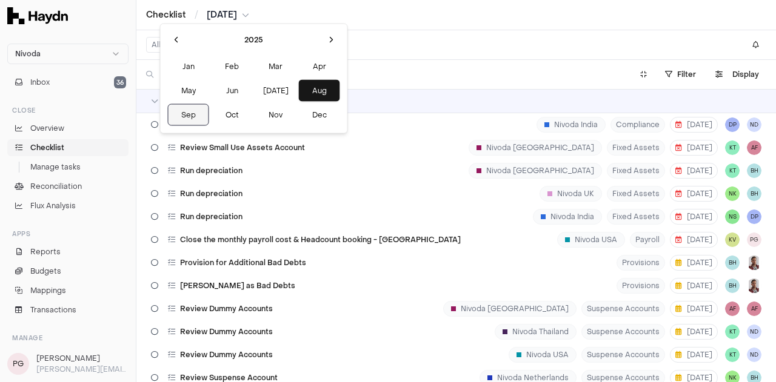
click at [178, 121] on button "Sep" at bounding box center [188, 115] width 41 height 22
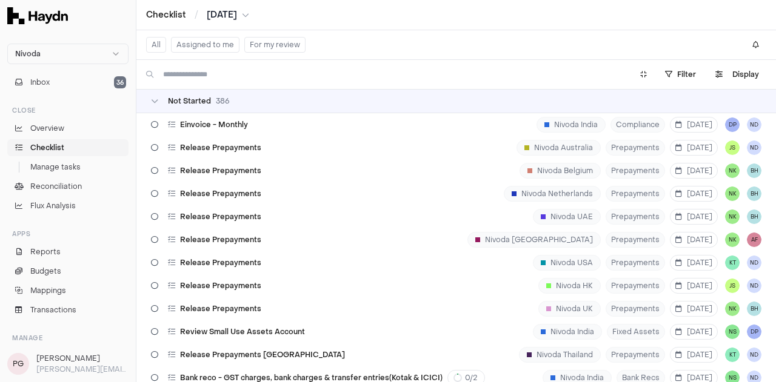
click at [237, 12] on span "Sep 2025" at bounding box center [222, 15] width 30 height 12
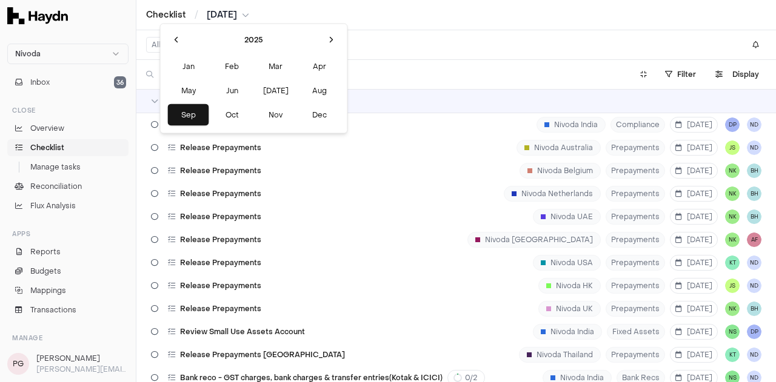
click at [366, 262] on html "Nivoda Inbox 36 Close Overview Checklist Manage tasks Reconciliation Flux Analy…" at bounding box center [388, 191] width 776 height 382
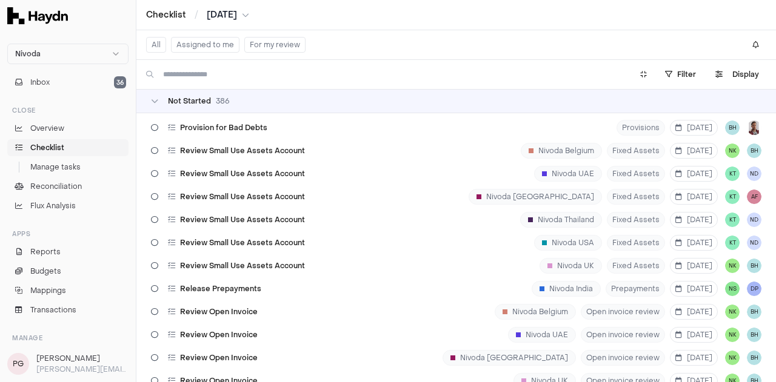
scroll to position [416, 0]
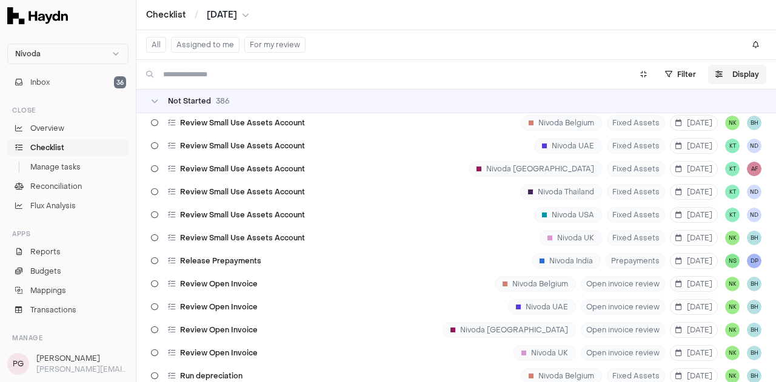
click at [742, 76] on button "Display" at bounding box center [737, 74] width 58 height 19
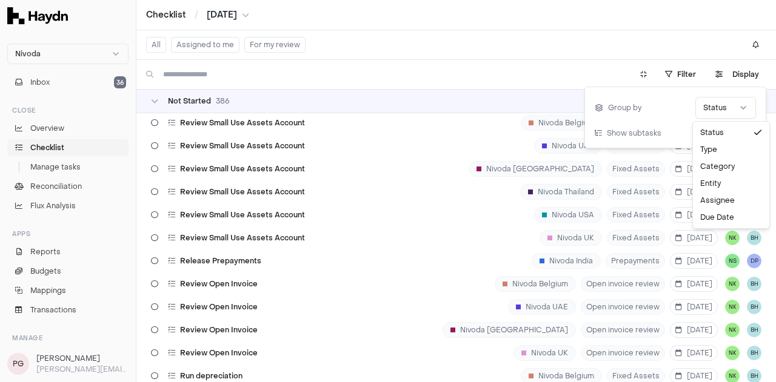
click at [731, 98] on html "Nivoda Inbox 36 Close Overview Checklist Manage tasks Reconciliation Flux Analy…" at bounding box center [388, 191] width 776 height 382
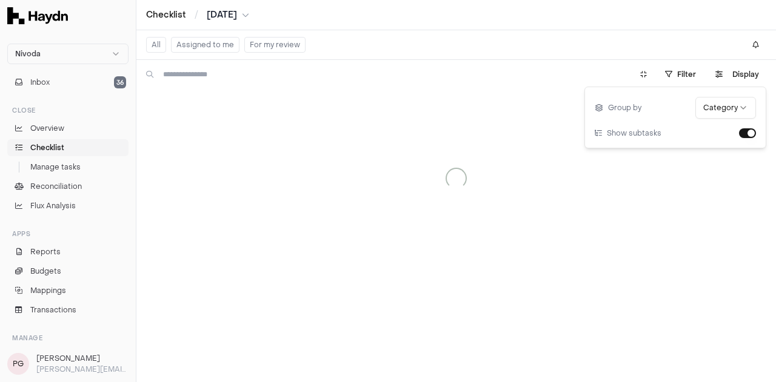
click at [725, 106] on html "Nivoda Inbox 36 Close Overview Checklist Manage tasks Reconciliation Flux Analy…" at bounding box center [388, 191] width 776 height 382
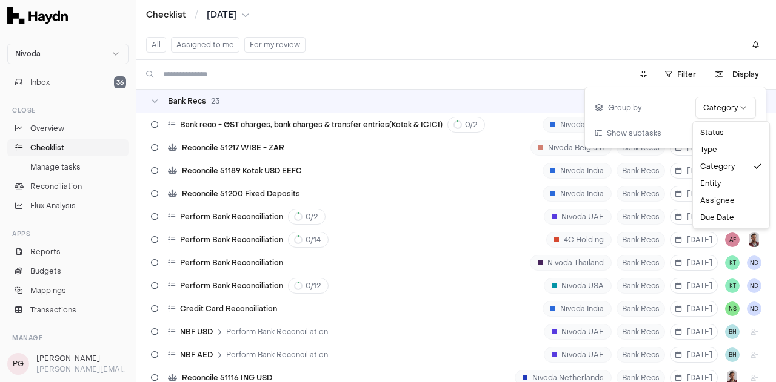
click at [480, 73] on html "Nivoda Inbox 36 Close Overview Checklist Manage tasks Reconciliation Flux Analy…" at bounding box center [388, 191] width 776 height 382
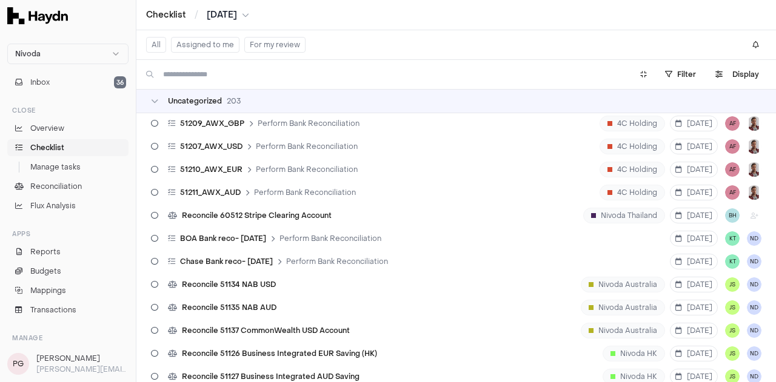
scroll to position [5121, 0]
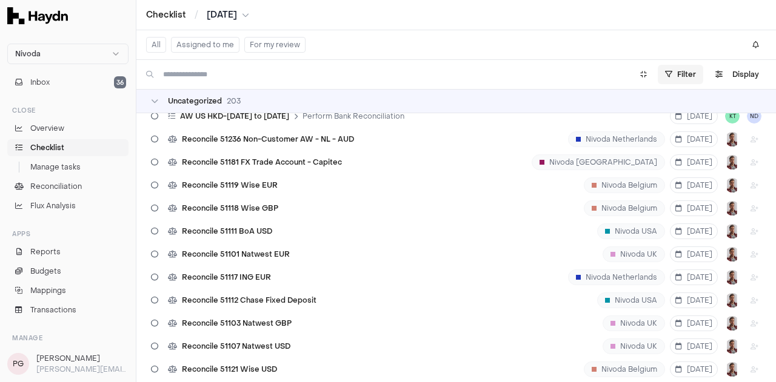
click at [684, 72] on html "Nivoda Inbox 36 Close Overview Checklist Manage tasks Reconciliation Flux Analy…" at bounding box center [388, 191] width 776 height 382
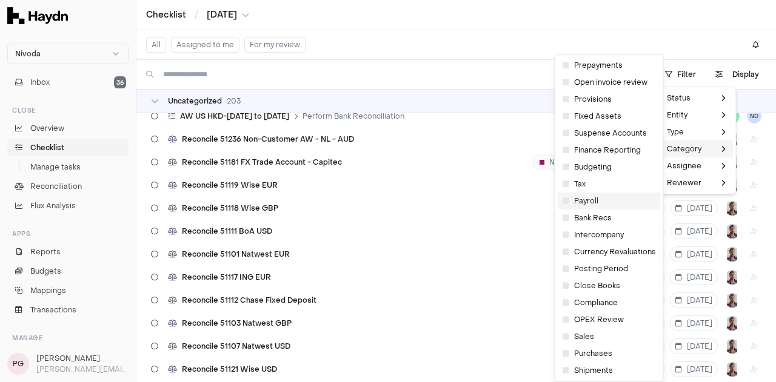
click at [598, 206] on div "Payroll" at bounding box center [609, 201] width 103 height 17
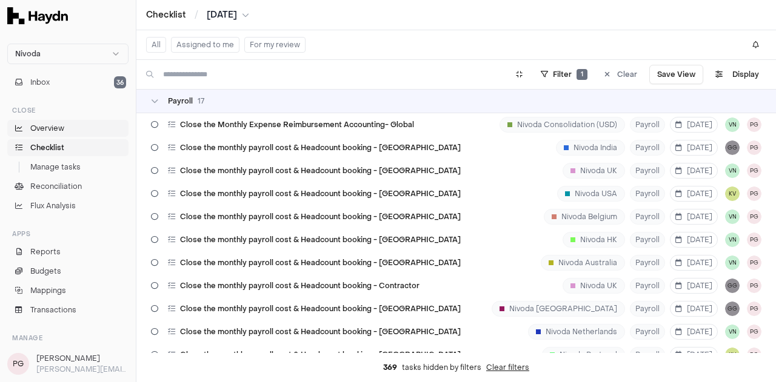
click at [62, 126] on span "Overview" at bounding box center [47, 128] width 34 height 11
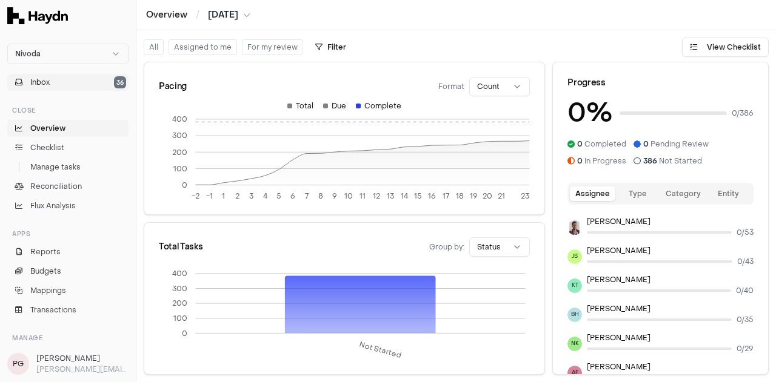
click at [61, 78] on button "Inbox 36" at bounding box center [67, 82] width 121 height 17
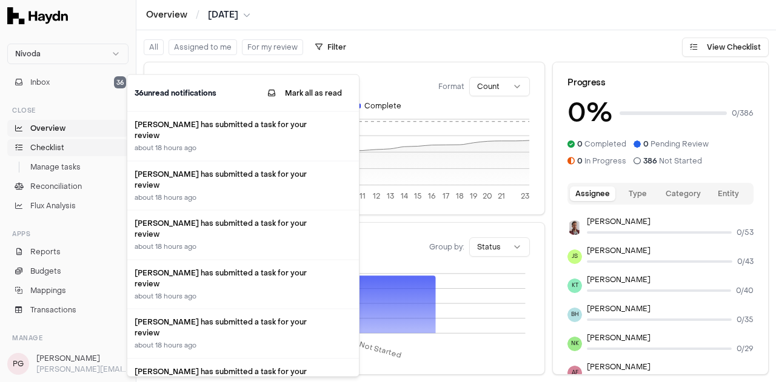
click at [52, 150] on span "Checklist" at bounding box center [47, 147] width 34 height 11
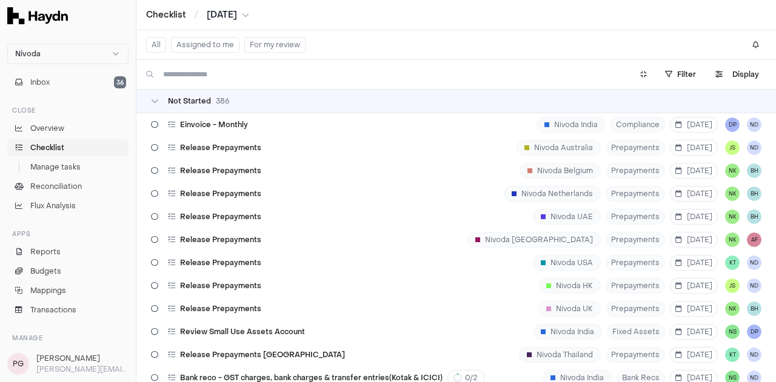
scroll to position [26, 0]
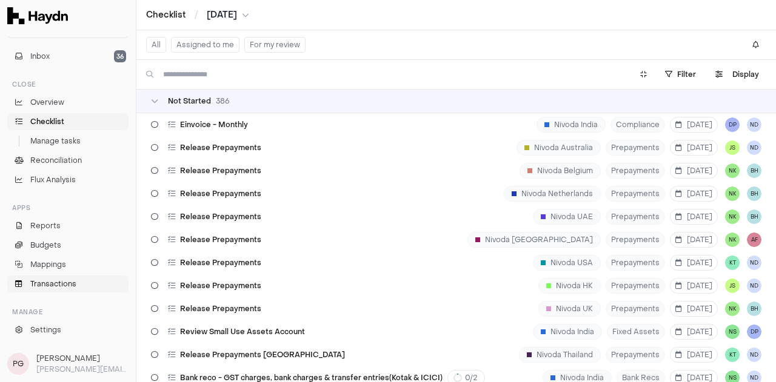
click at [49, 284] on span "Transactions" at bounding box center [53, 284] width 46 height 11
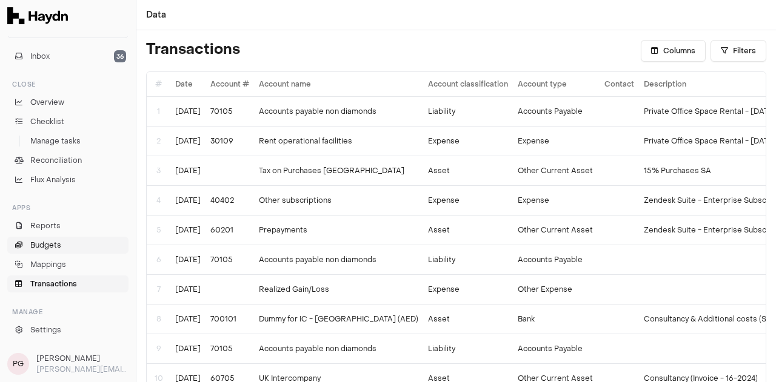
click at [47, 253] on link "Budgets" at bounding box center [67, 245] width 121 height 17
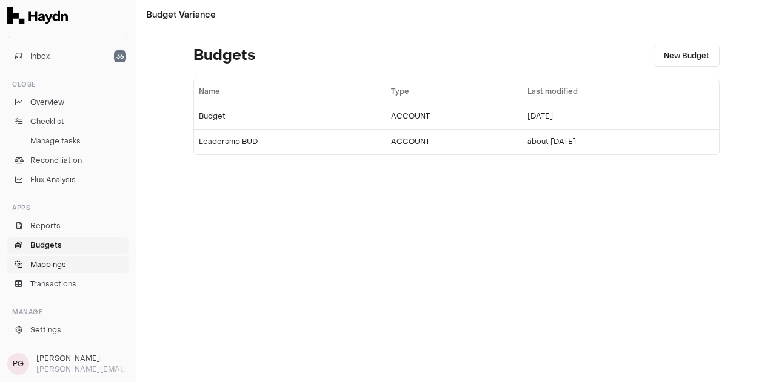
click at [47, 263] on span "Mappings" at bounding box center [48, 264] width 36 height 11
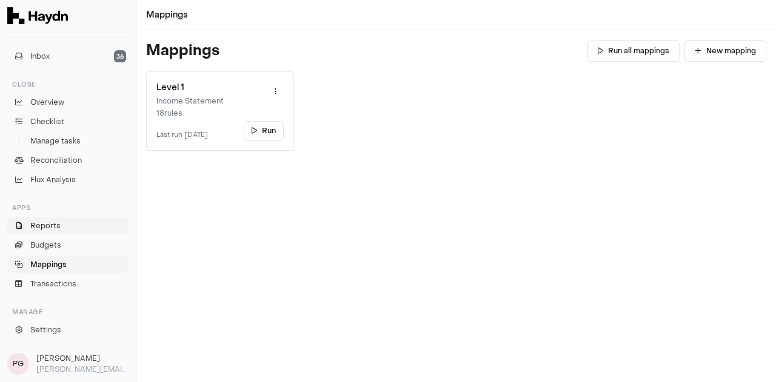
click at [51, 229] on span "Reports" at bounding box center [45, 226] width 30 height 11
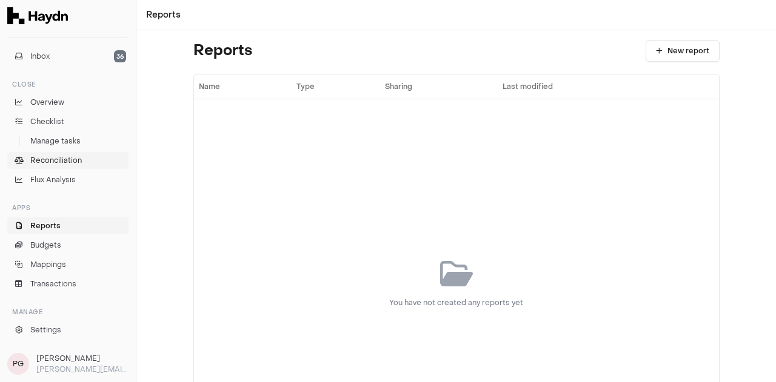
click at [56, 154] on link "Reconciliation" at bounding box center [67, 160] width 121 height 17
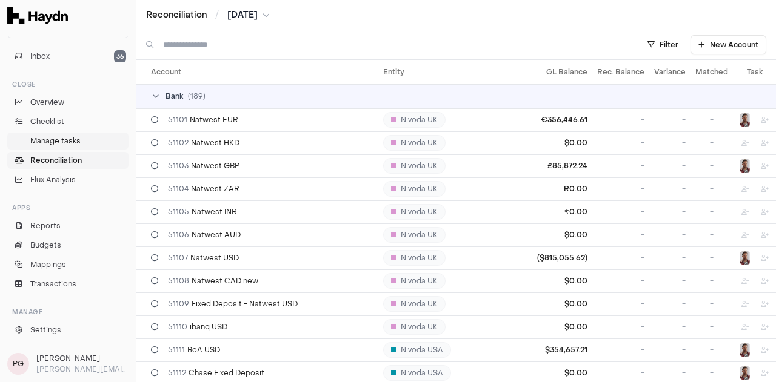
click at [56, 144] on span "Manage tasks" at bounding box center [55, 141] width 50 height 11
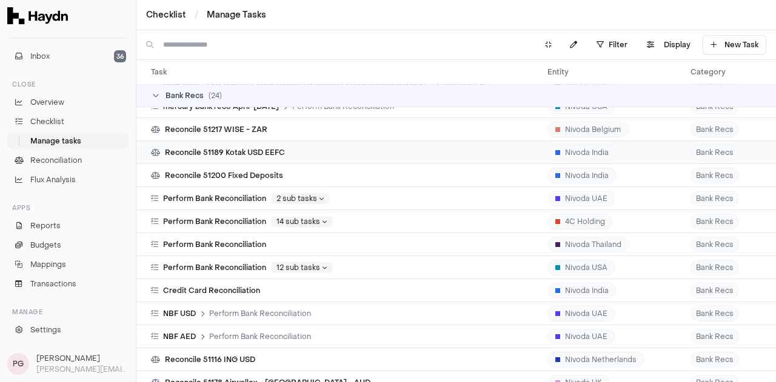
scroll to position [36, 0]
click at [654, 47] on icon "button" at bounding box center [650, 44] width 7 height 7
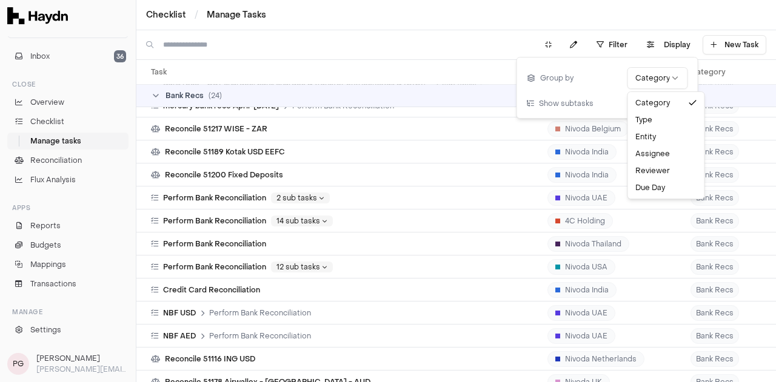
click at [655, 72] on html "Nivoda Inbox 36 Close Overview Checklist Manage tasks Reconciliation Flux Analy…" at bounding box center [388, 191] width 776 height 382
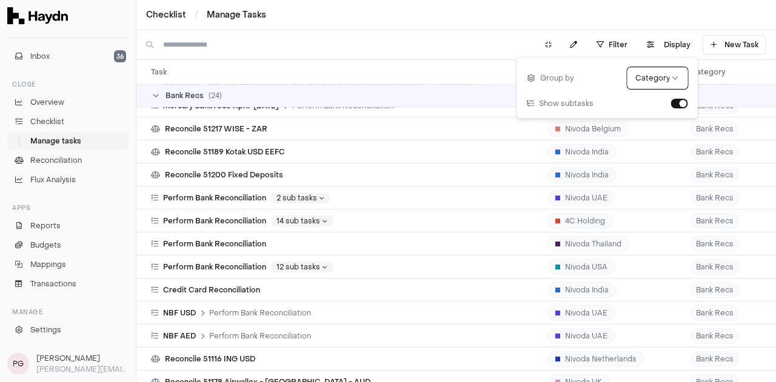
click at [618, 36] on html "Nivoda Inbox 36 Close Overview Checklist Manage tasks Reconciliation Flux Analy…" at bounding box center [388, 191] width 776 height 382
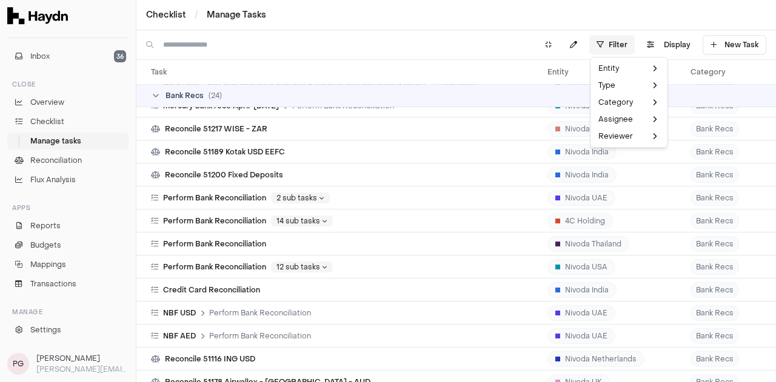
click at [615, 44] on html "Nivoda Inbox 36 Close Overview Checklist Manage tasks Reconciliation Flux Analy…" at bounding box center [388, 191] width 776 height 382
click at [363, 55] on html "Nivoda Inbox 36 Close Overview Checklist Manage tasks Reconciliation Flux Analy…" at bounding box center [388, 191] width 776 height 382
click at [55, 99] on span "Overview" at bounding box center [47, 102] width 34 height 11
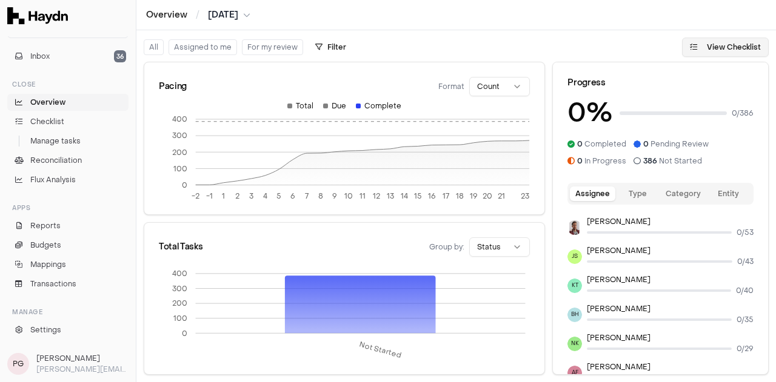
click at [712, 45] on button "View Checklist" at bounding box center [725, 47] width 87 height 19
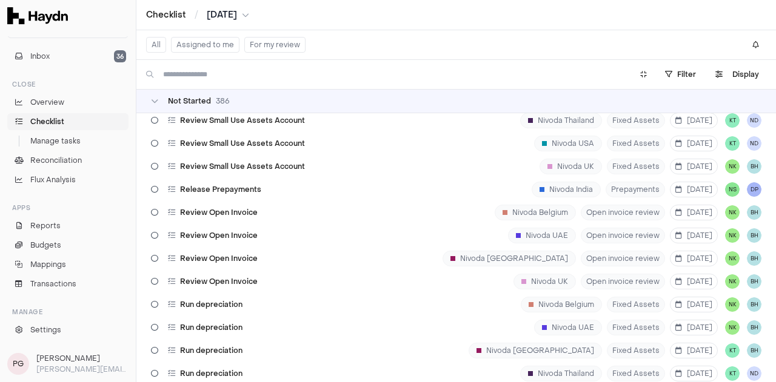
scroll to position [389, 0]
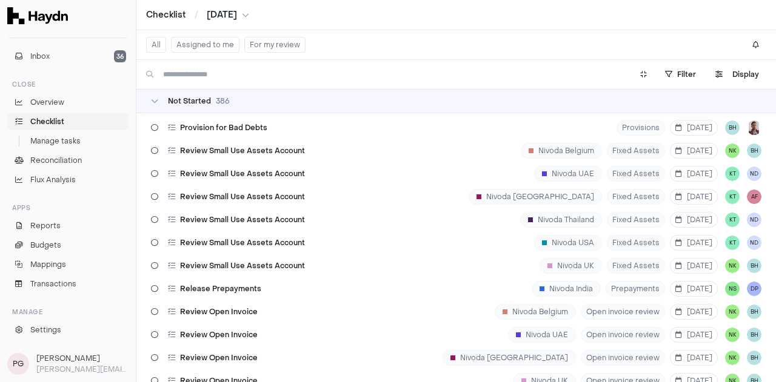
click at [67, 370] on p "[PERSON_NAME][EMAIL_ADDRESS][DOMAIN_NAME]" at bounding box center [82, 369] width 92 height 11
click at [67, 49] on button "Inbox 36" at bounding box center [67, 56] width 121 height 17
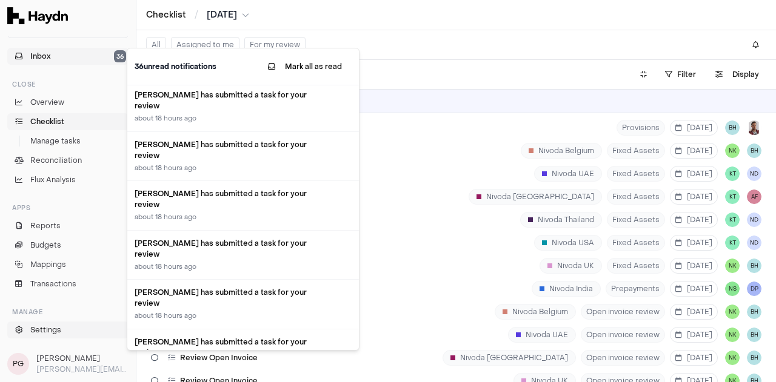
scroll to position [0, 0]
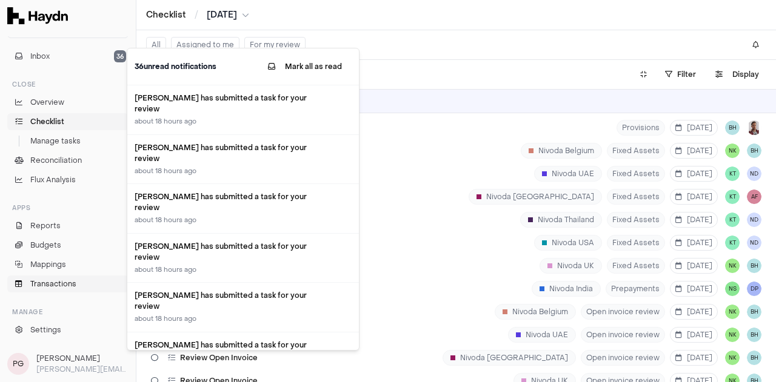
click at [52, 286] on span "Transactions" at bounding box center [53, 284] width 46 height 11
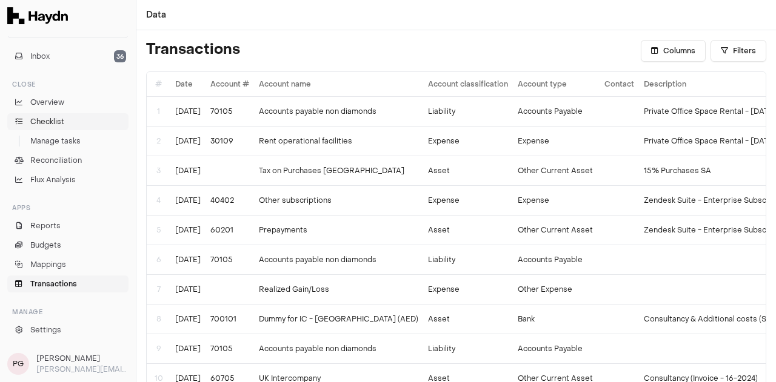
click at [61, 116] on span "Checklist" at bounding box center [47, 121] width 34 height 11
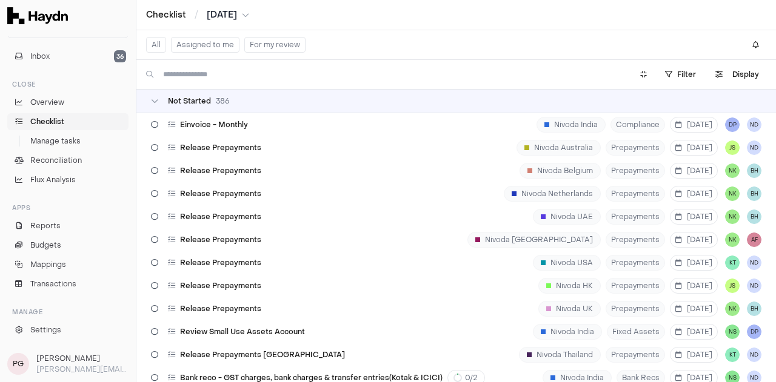
click at [225, 12] on span "Sep 2025" at bounding box center [222, 15] width 30 height 12
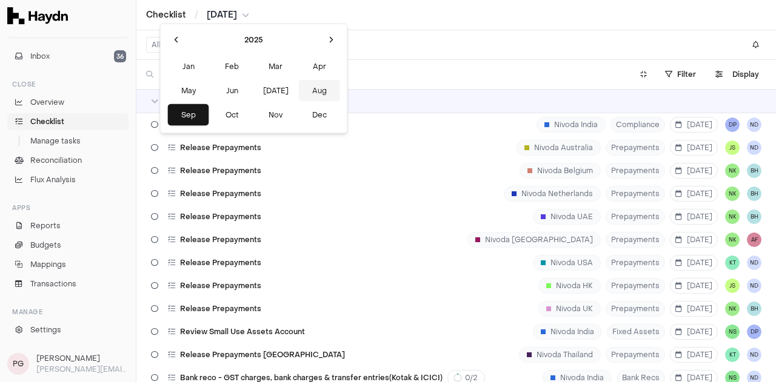
click at [299, 96] on button "Aug" at bounding box center [319, 91] width 41 height 22
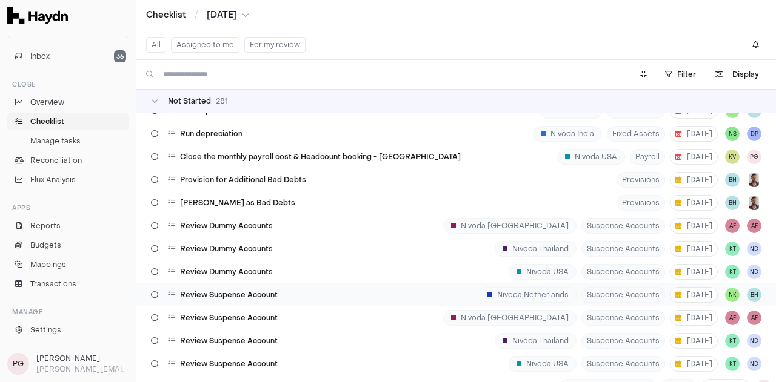
scroll to position [7, 0]
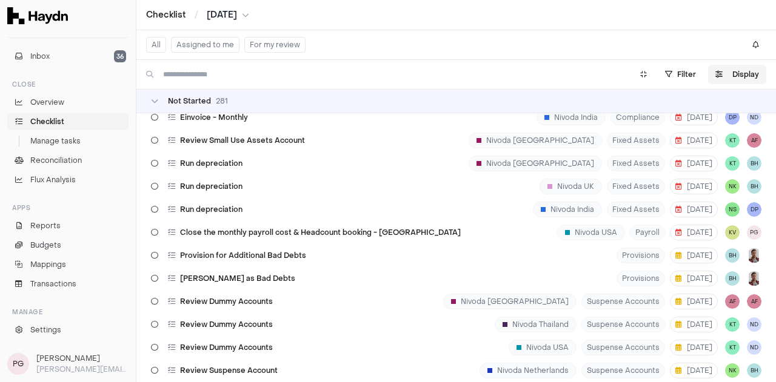
click at [724, 75] on button "Display" at bounding box center [737, 74] width 58 height 19
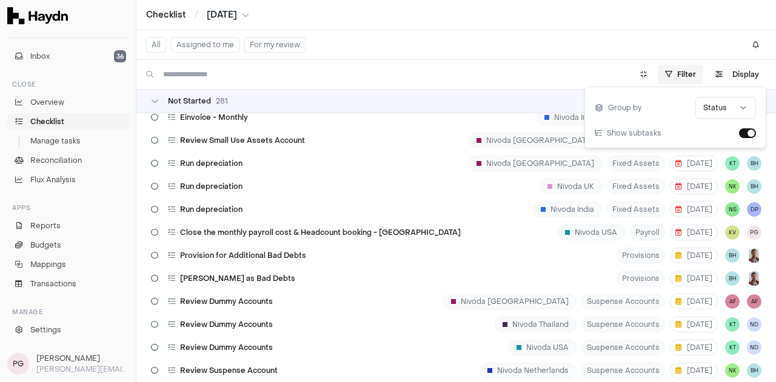
click at [690, 72] on html "Nivoda Inbox 36 Close Overview Checklist Manage tasks Reconciliation Flux Analy…" at bounding box center [388, 191] width 776 height 382
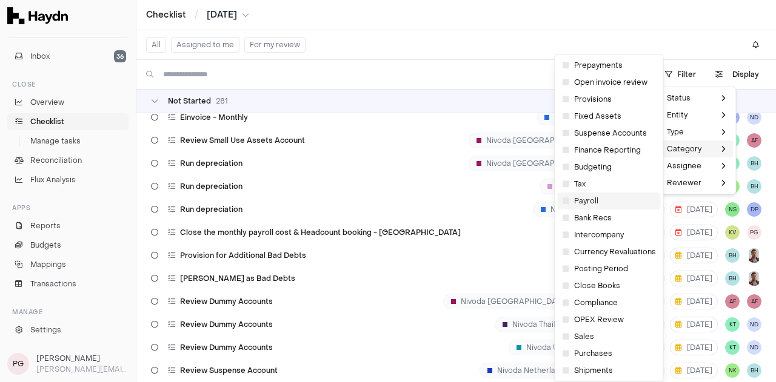
click at [585, 198] on span "Payroll" at bounding box center [581, 201] width 36 height 10
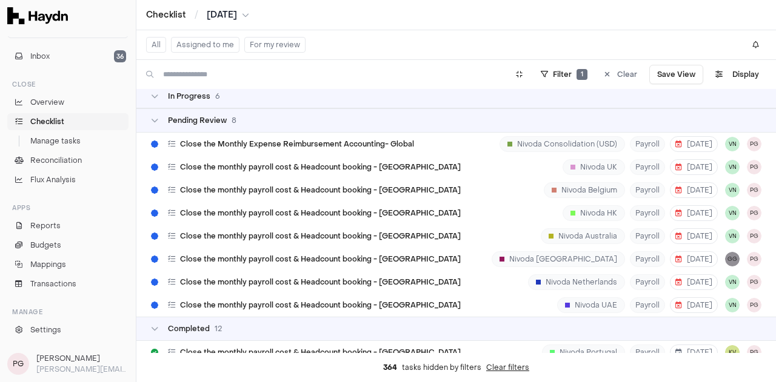
scroll to position [237, 0]
click at [446, 196] on div "Close the monthly payroll cost & Headcount booking - Belgium Nivoda Belgium Pay…" at bounding box center [456, 189] width 640 height 23
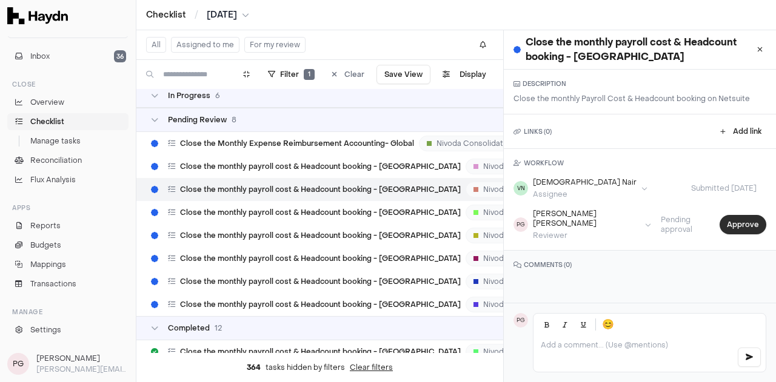
click at [735, 219] on button "Approve" at bounding box center [743, 224] width 47 height 19
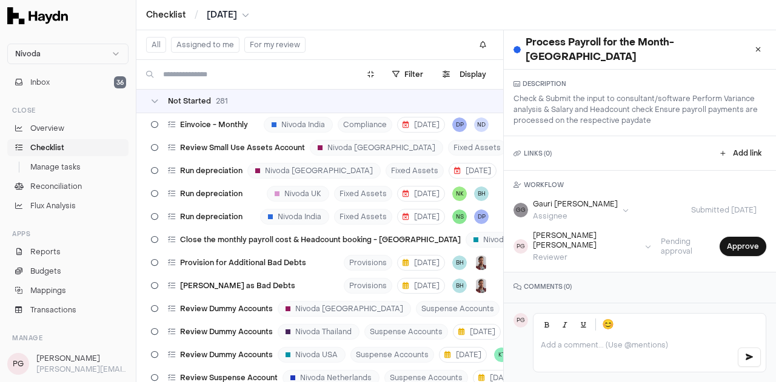
scroll to position [7106, 0]
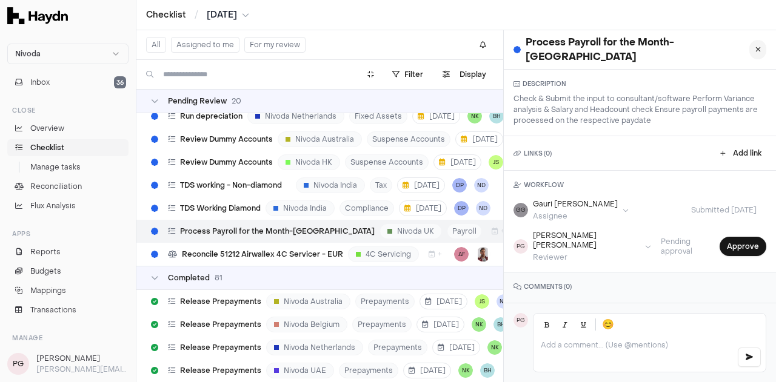
click at [755, 46] on icon at bounding box center [757, 49] width 5 height 7
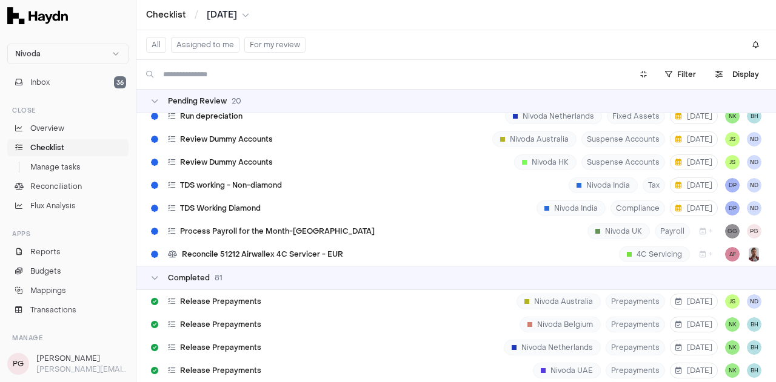
click at [747, 44] on button at bounding box center [755, 44] width 21 height 19
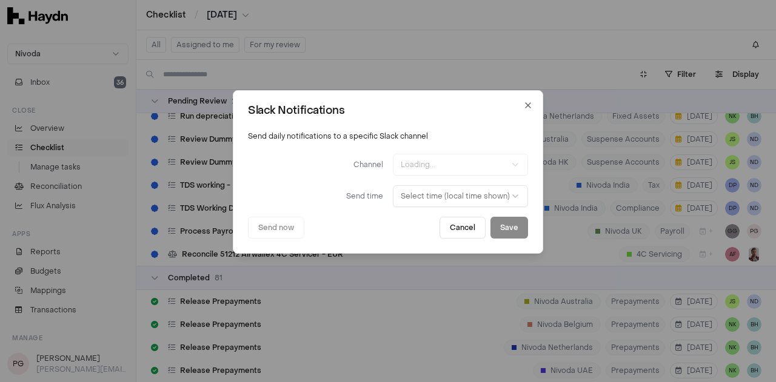
select select
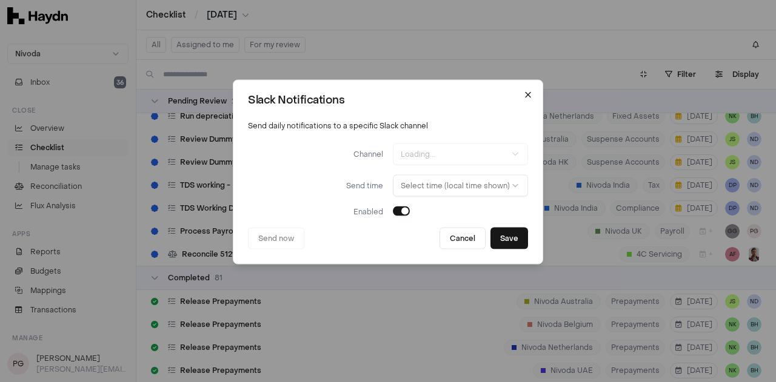
click at [526, 97] on icon "button" at bounding box center [528, 94] width 5 height 5
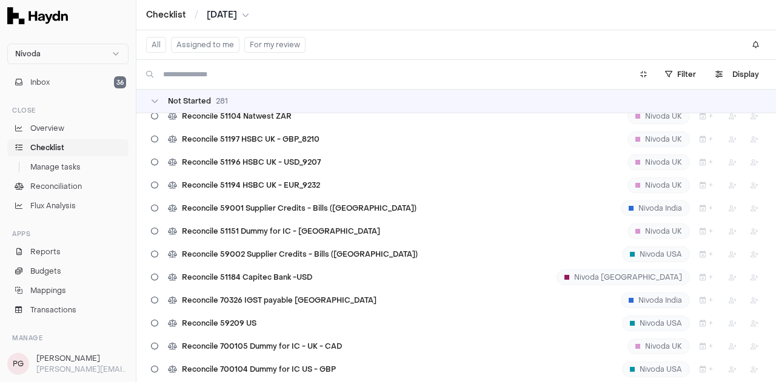
scroll to position [5330, 0]
click at [735, 70] on button "Display" at bounding box center [737, 74] width 58 height 19
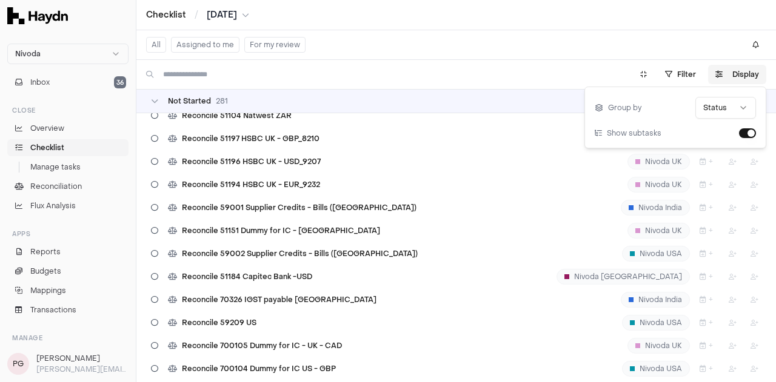
click at [735, 70] on button "Display" at bounding box center [737, 74] width 58 height 19
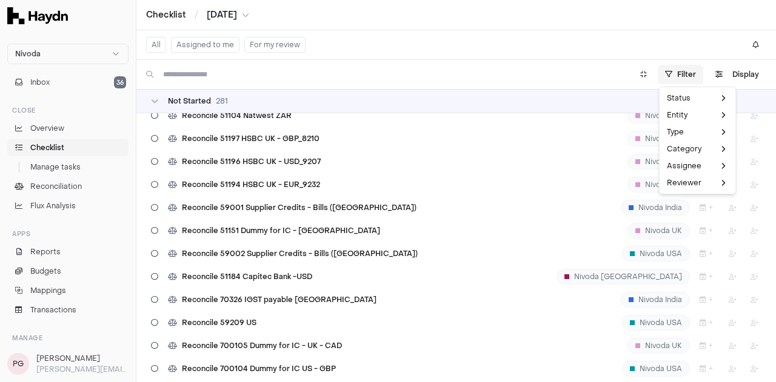
click at [686, 66] on html "Nivoda Inbox 36 Close Overview Checklist Manage tasks Reconciliation Flux Analy…" at bounding box center [388, 191] width 776 height 382
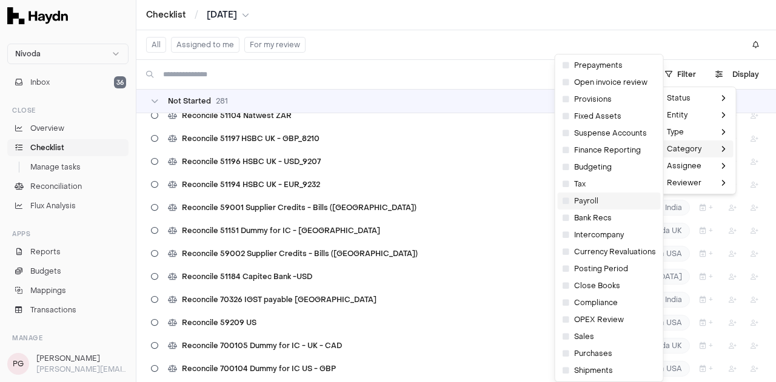
click at [587, 201] on span "Payroll" at bounding box center [581, 201] width 36 height 10
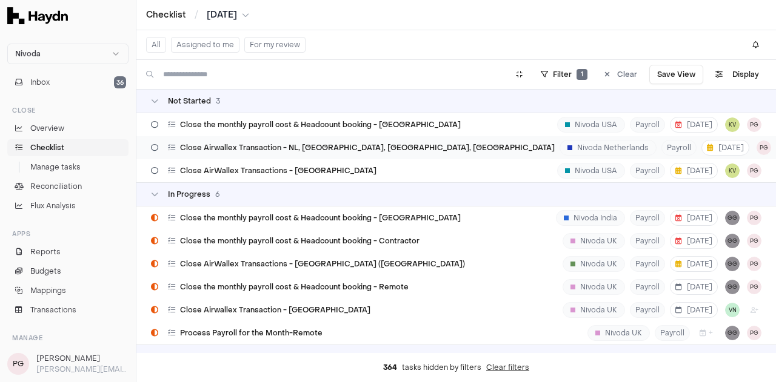
click at [559, 149] on div "Nivoda Netherlands" at bounding box center [607, 148] width 97 height 16
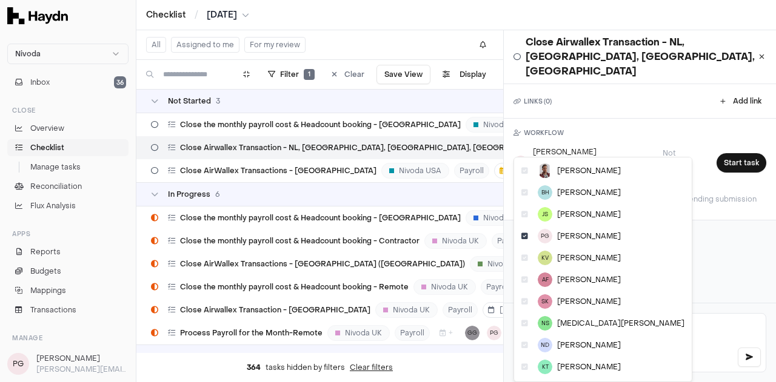
click at [564, 150] on html "Nivoda Inbox 36 Close Overview Checklist Manage tasks Reconciliation Flux Analy…" at bounding box center [388, 191] width 776 height 382
click at [575, 269] on div "KV [PERSON_NAME]" at bounding box center [602, 258] width 173 height 22
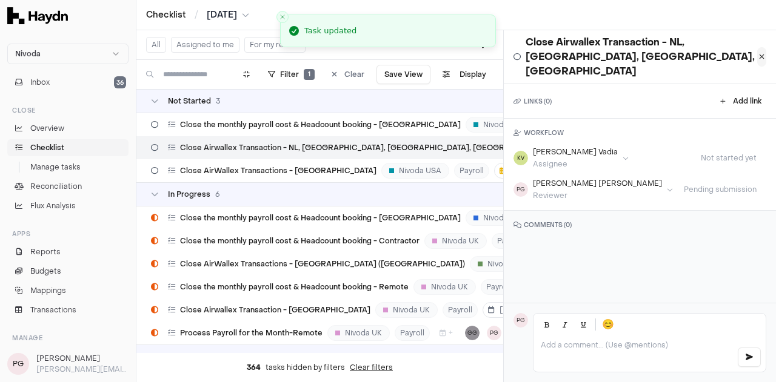
click at [757, 48] on button at bounding box center [761, 56] width 9 height 19
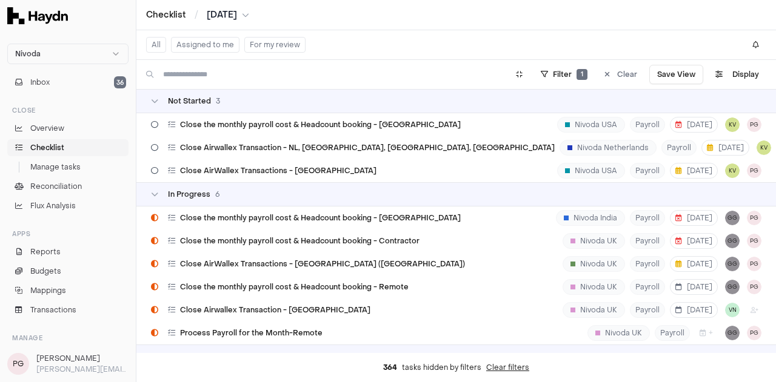
click at [237, 11] on span "[DATE]" at bounding box center [222, 15] width 30 height 12
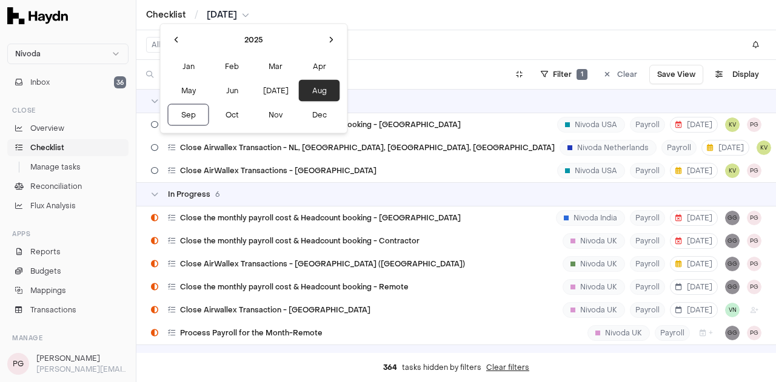
click at [299, 96] on button "Aug" at bounding box center [319, 91] width 41 height 22
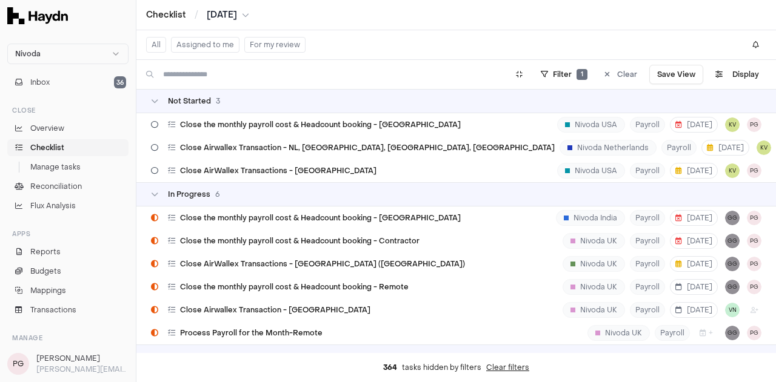
click at [232, 15] on span "[DATE]" at bounding box center [222, 15] width 30 height 12
click at [436, 60] on html "Nivoda Inbox 36 Close Overview Checklist Manage tasks Reconciliation Flux Analy…" at bounding box center [388, 191] width 776 height 382
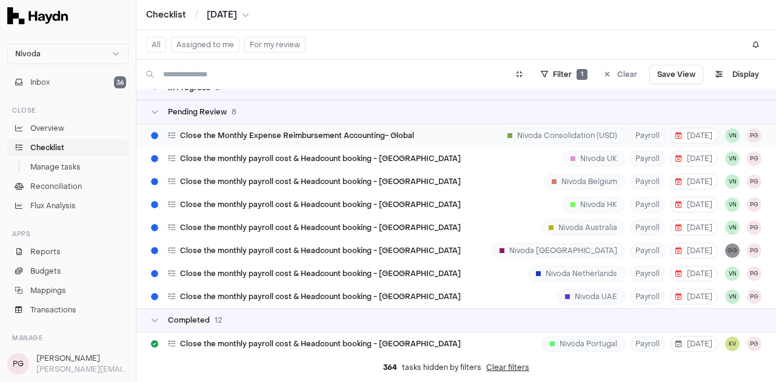
scroll to position [245, 0]
click at [395, 207] on span "Close the monthly payroll cost & Headcount booking - [GEOGRAPHIC_DATA]" at bounding box center [320, 204] width 281 height 10
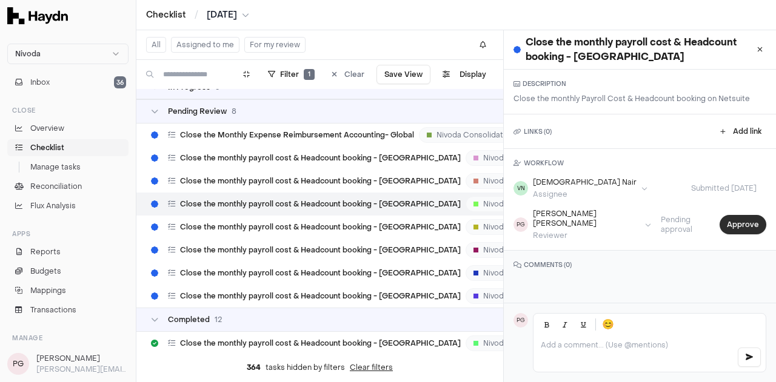
click at [728, 218] on button "Approve" at bounding box center [743, 224] width 47 height 19
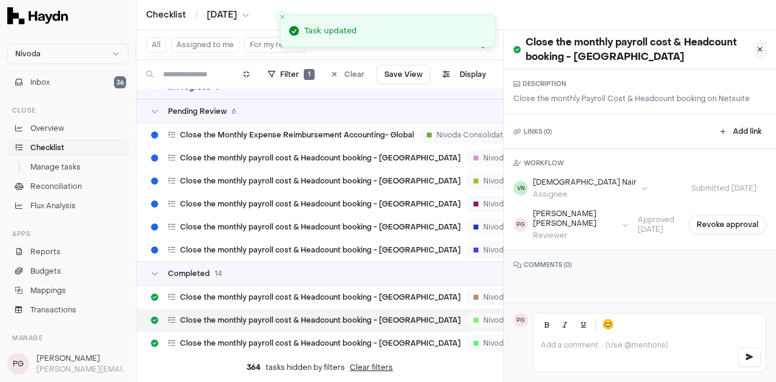
click at [757, 50] on icon at bounding box center [759, 49] width 5 height 7
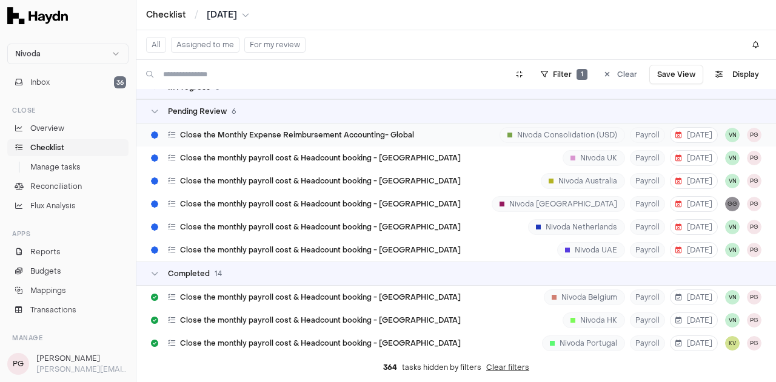
click at [422, 140] on div "Close the Monthly Expense Reimbursement Accounting- Global Nivoda Consolidation…" at bounding box center [456, 135] width 640 height 23
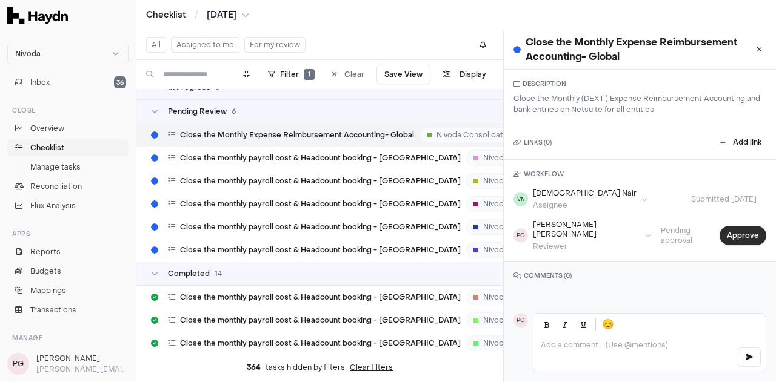
click at [741, 230] on button "Approve" at bounding box center [743, 235] width 47 height 19
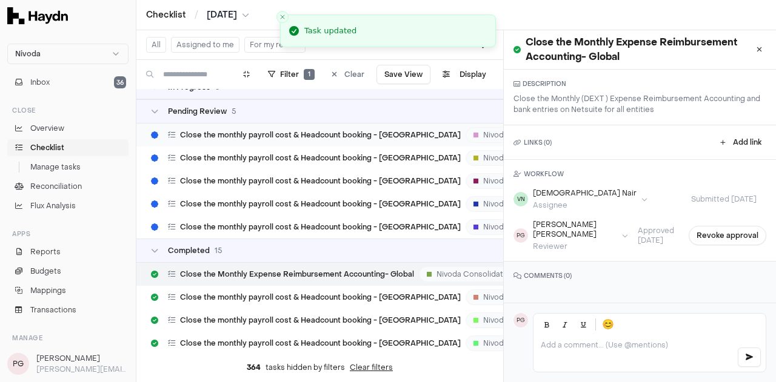
click at [466, 134] on div "Nivoda UK" at bounding box center [497, 135] width 62 height 16
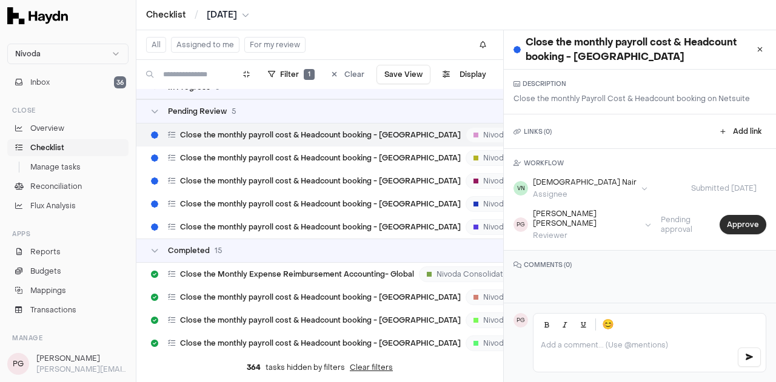
click at [747, 221] on button "Approve" at bounding box center [743, 224] width 47 height 19
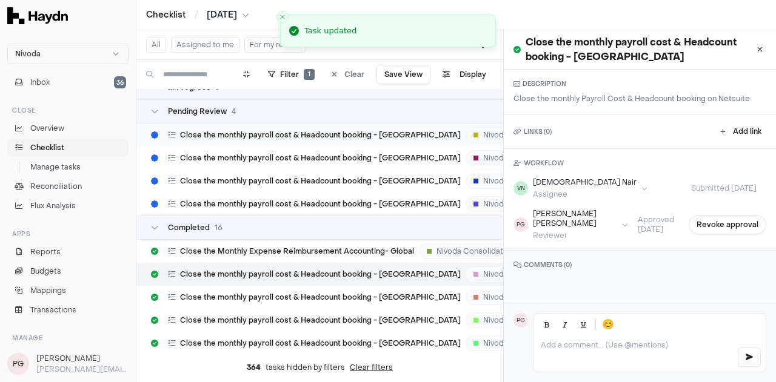
click at [399, 133] on span "Close the monthly payroll cost & Headcount booking - [GEOGRAPHIC_DATA]" at bounding box center [320, 135] width 281 height 10
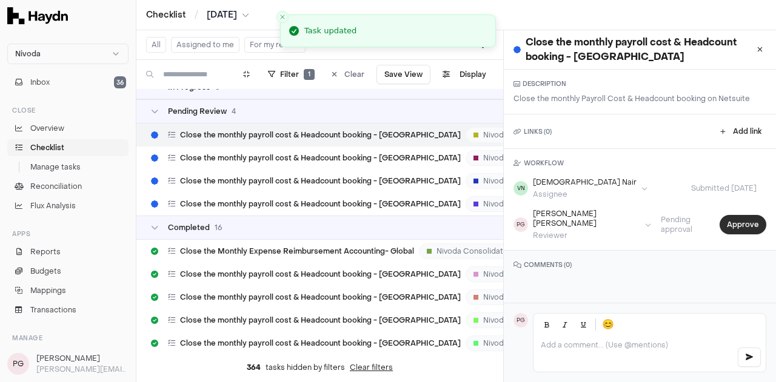
click at [720, 219] on button "Approve" at bounding box center [743, 224] width 47 height 19
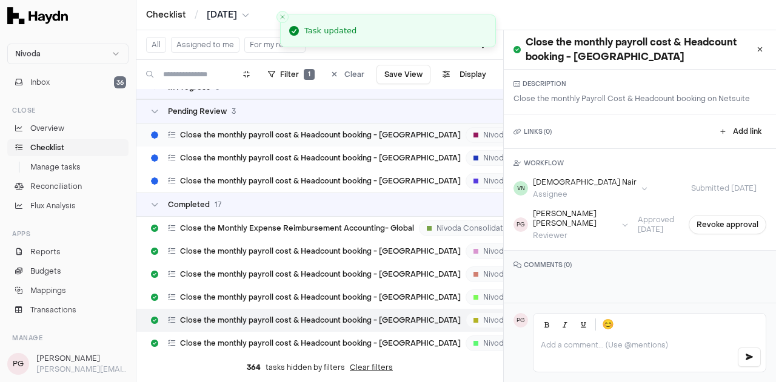
click at [352, 138] on span "Close the monthly payroll cost & Headcount booking - [GEOGRAPHIC_DATA]" at bounding box center [320, 135] width 281 height 10
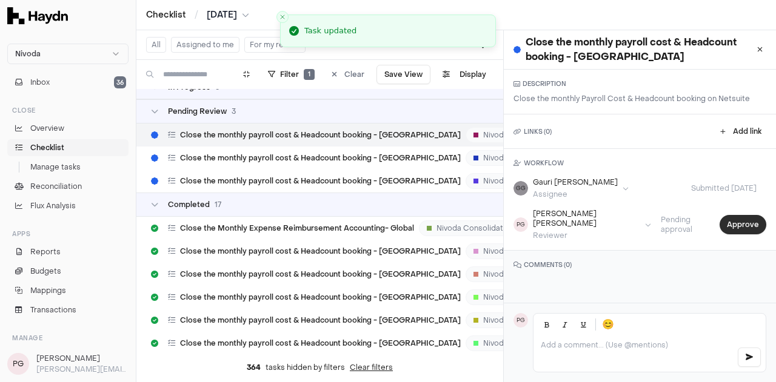
click at [726, 215] on button "Approve" at bounding box center [743, 224] width 47 height 19
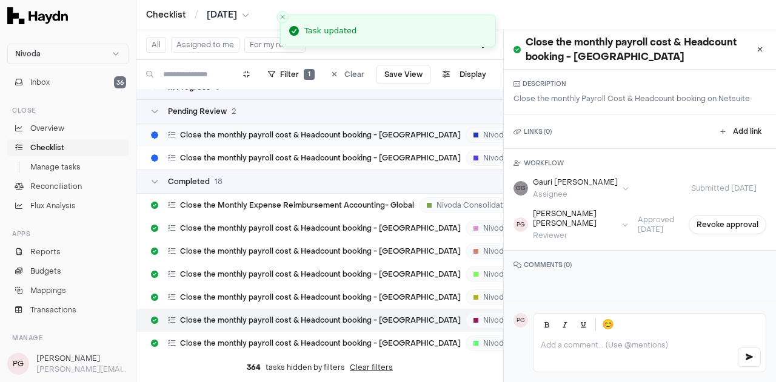
click at [396, 138] on span "Close the monthly payroll cost & Headcount booking - [GEOGRAPHIC_DATA]" at bounding box center [320, 135] width 281 height 10
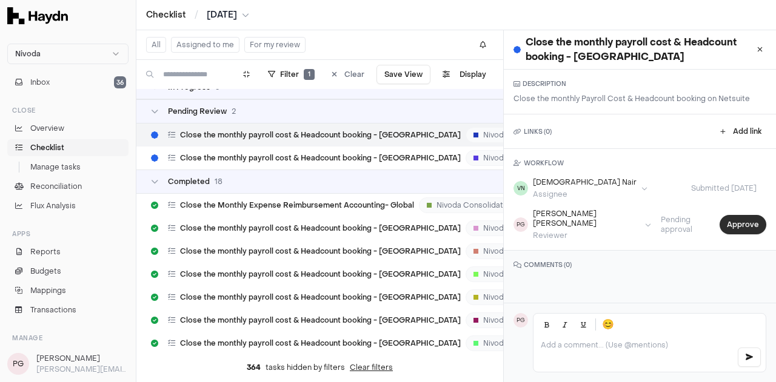
click at [726, 223] on button "Approve" at bounding box center [743, 224] width 47 height 19
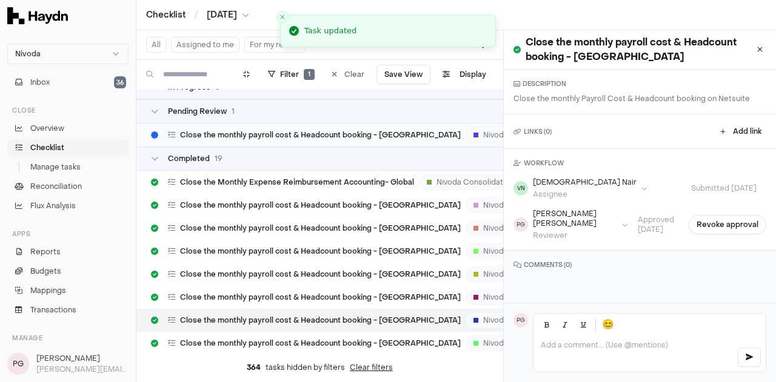
click at [379, 139] on span "Close the monthly payroll cost & Headcount booking - [GEOGRAPHIC_DATA]" at bounding box center [320, 135] width 281 height 10
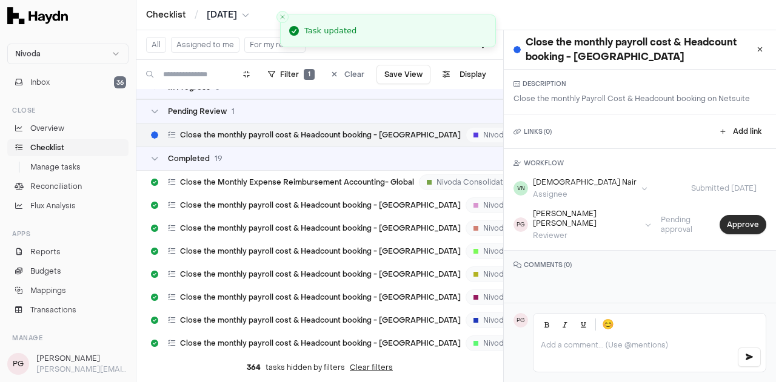
click at [745, 216] on button "Approve" at bounding box center [743, 224] width 47 height 19
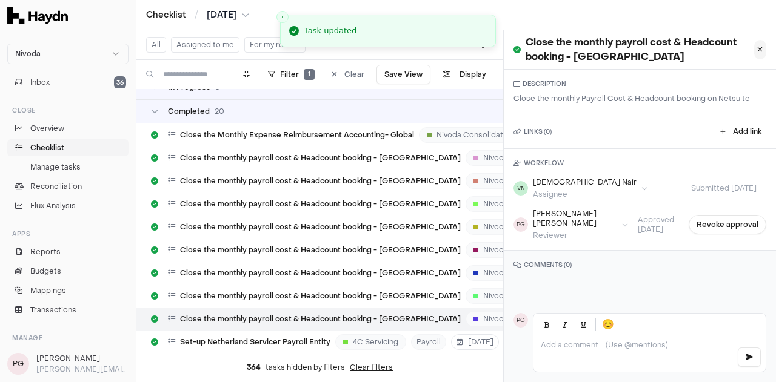
click at [757, 49] on icon at bounding box center [759, 49] width 5 height 7
